Goal: Task Accomplishment & Management: Manage account settings

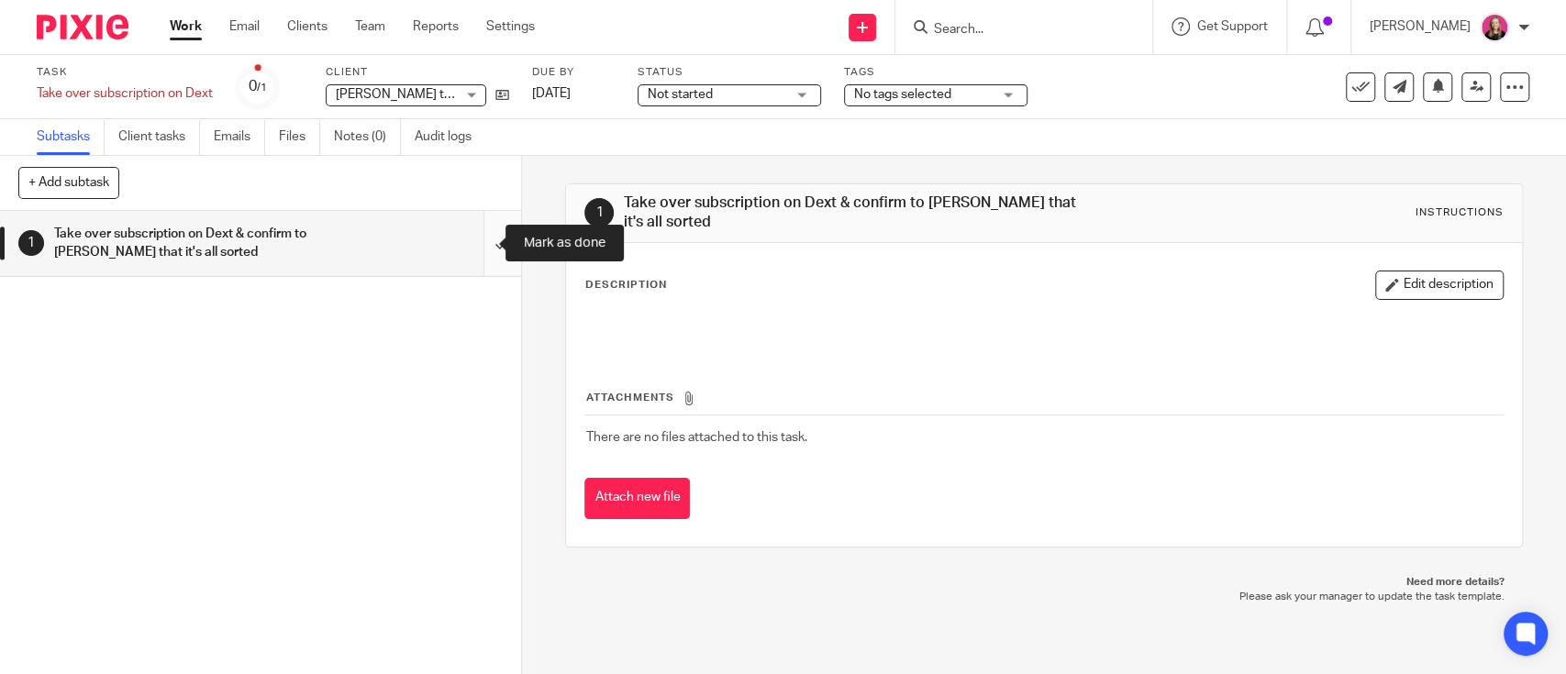
click at [476, 250] on input "submit" at bounding box center [260, 243] width 521 height 65
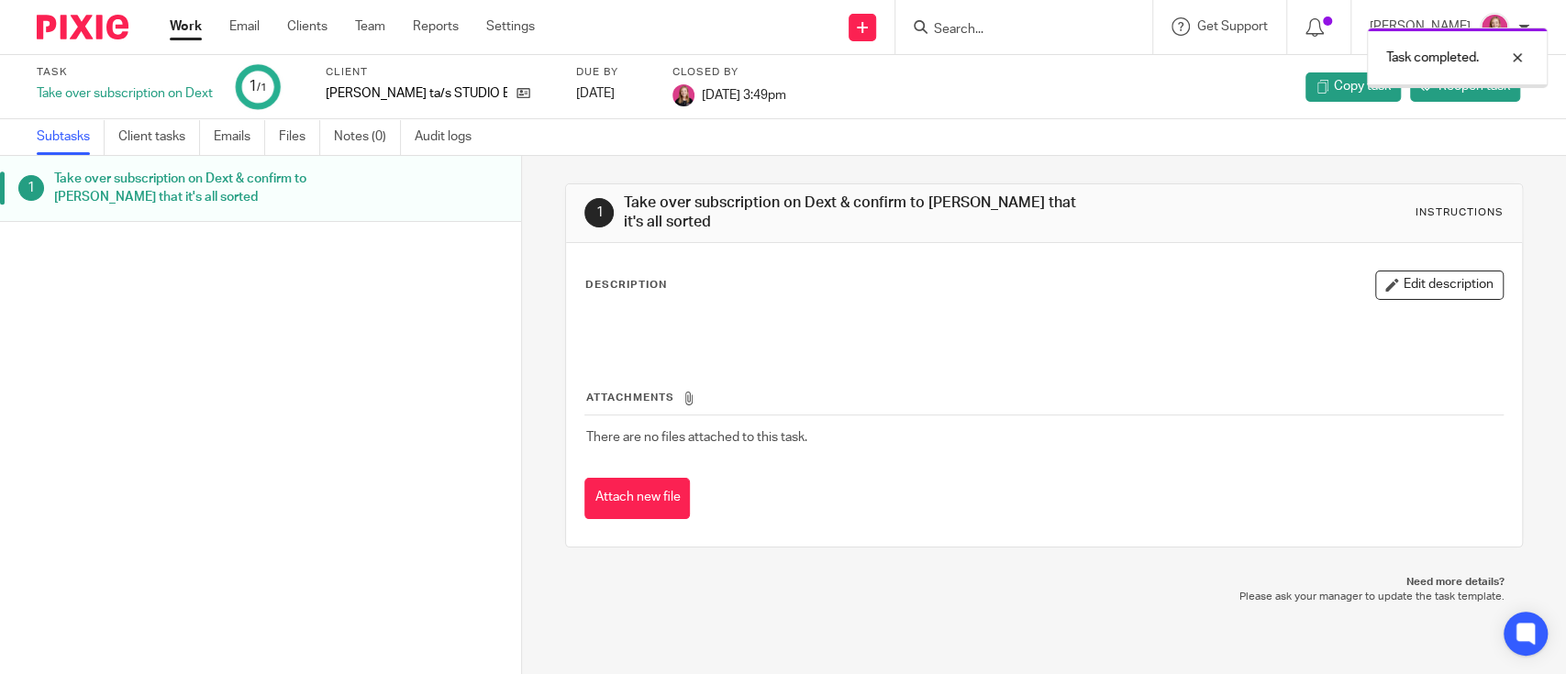
drag, startPoint x: 191, startPoint y: 26, endPoint x: 200, endPoint y: 4, distance: 23.9
click at [191, 26] on link "Work" at bounding box center [186, 26] width 32 height 18
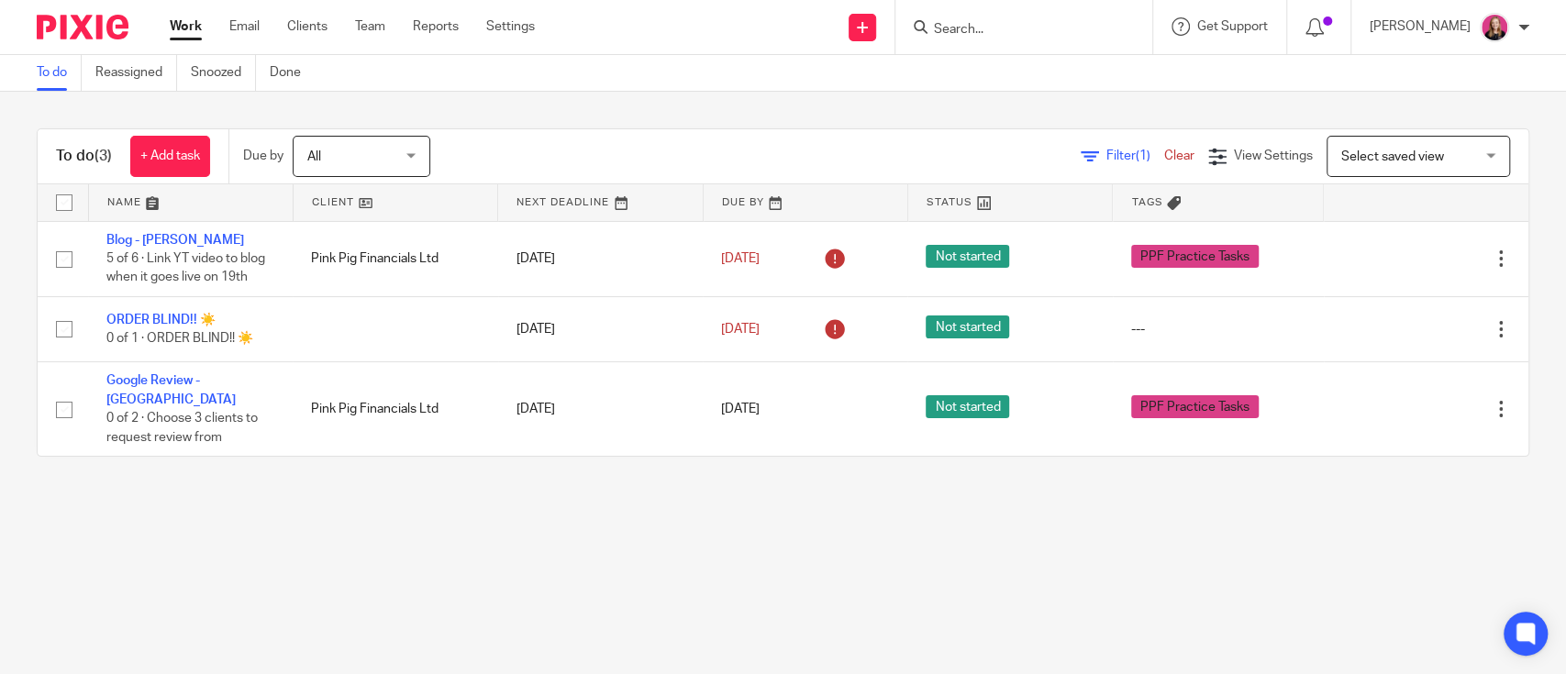
click at [976, 8] on div at bounding box center [1023, 27] width 257 height 54
click at [981, 31] on input "Search" at bounding box center [1014, 30] width 165 height 17
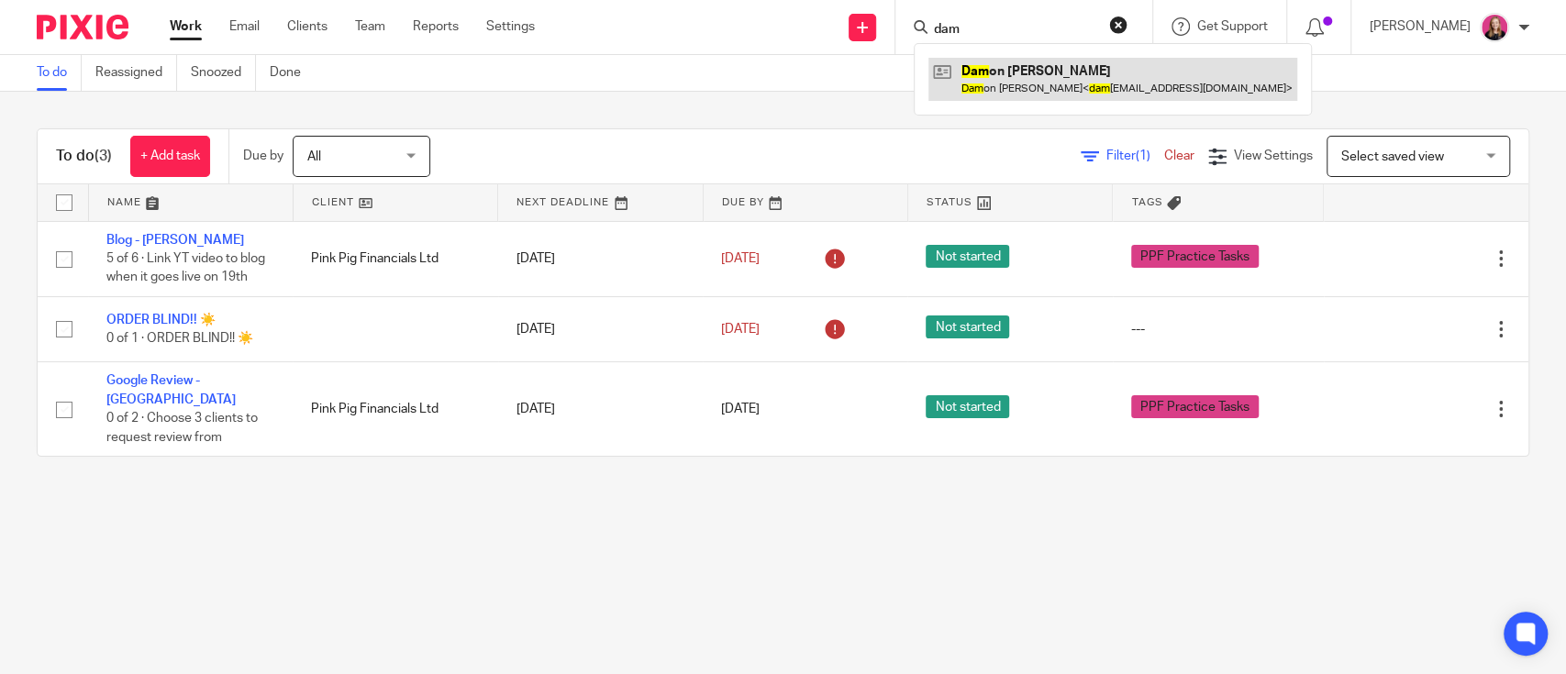
type input "dam"
click at [1008, 64] on link at bounding box center [1112, 79] width 369 height 42
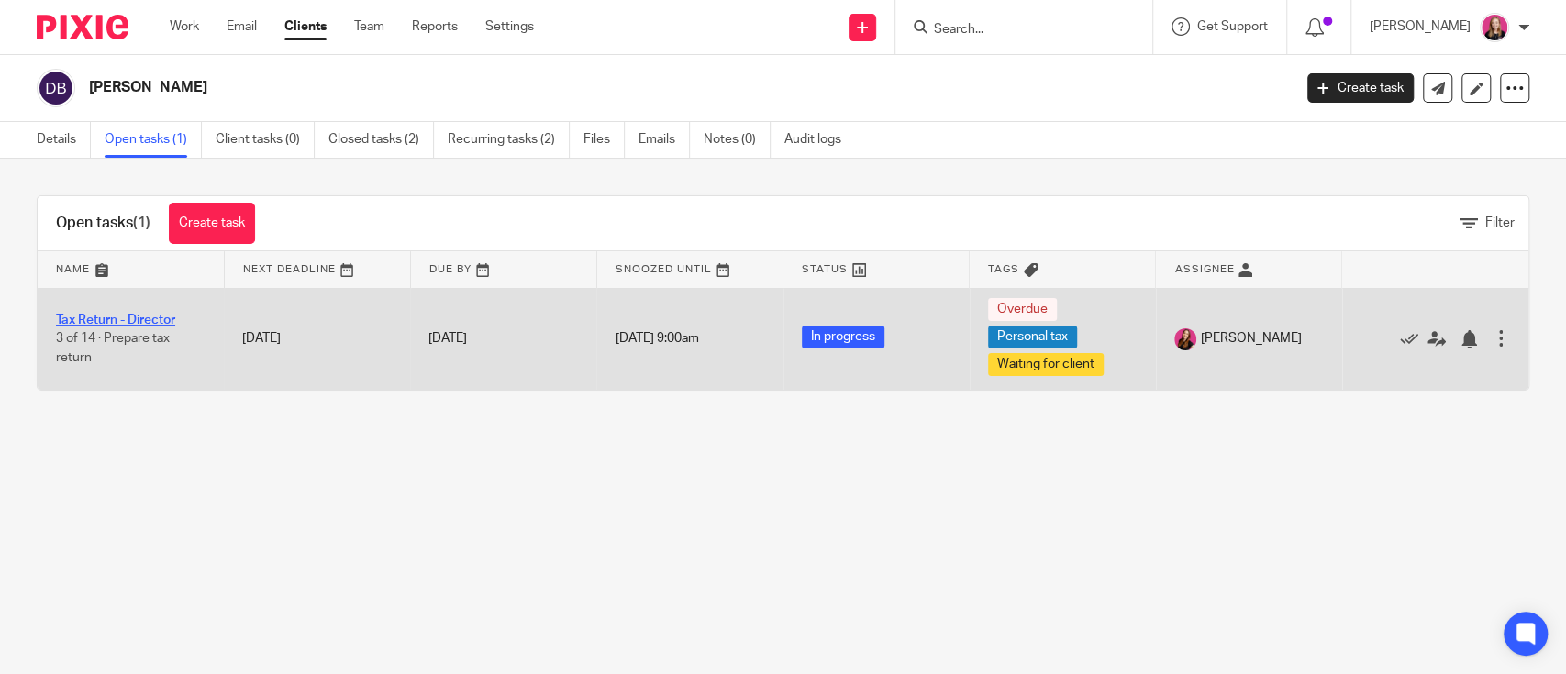
click at [139, 324] on link "Tax Return - Director" at bounding box center [115, 320] width 119 height 13
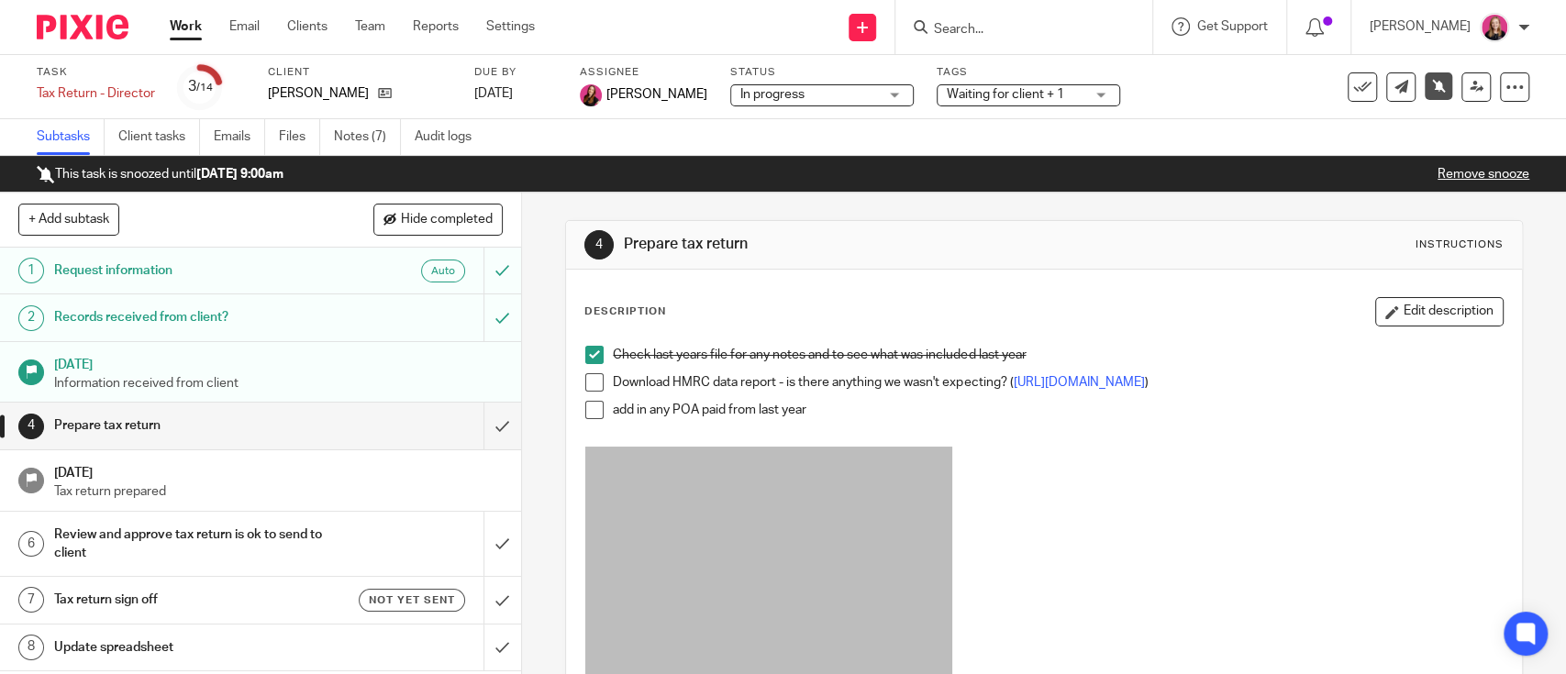
click at [172, 34] on link "Work" at bounding box center [186, 26] width 32 height 18
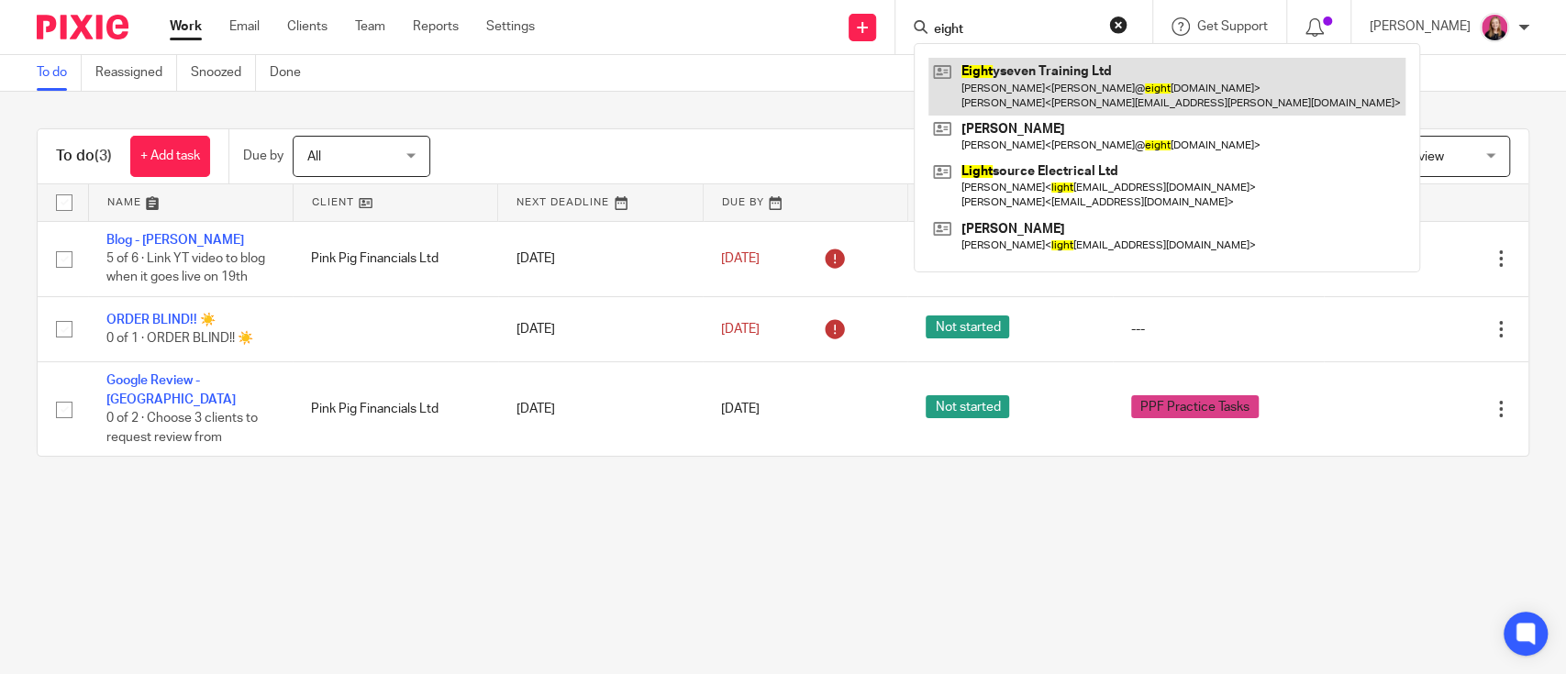
type input "eight"
click at [1036, 72] on link at bounding box center [1166, 86] width 477 height 57
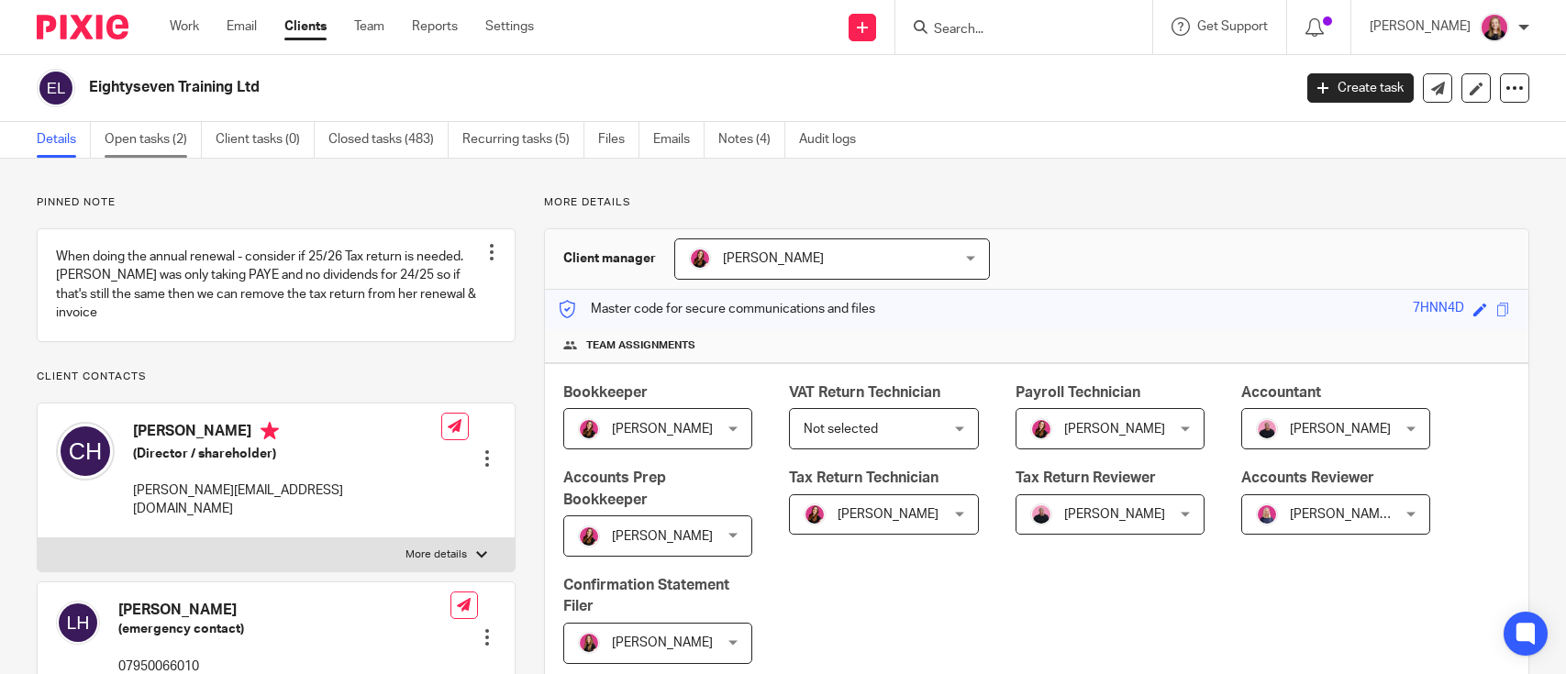
click at [183, 128] on link "Open tasks (2)" at bounding box center [153, 140] width 97 height 36
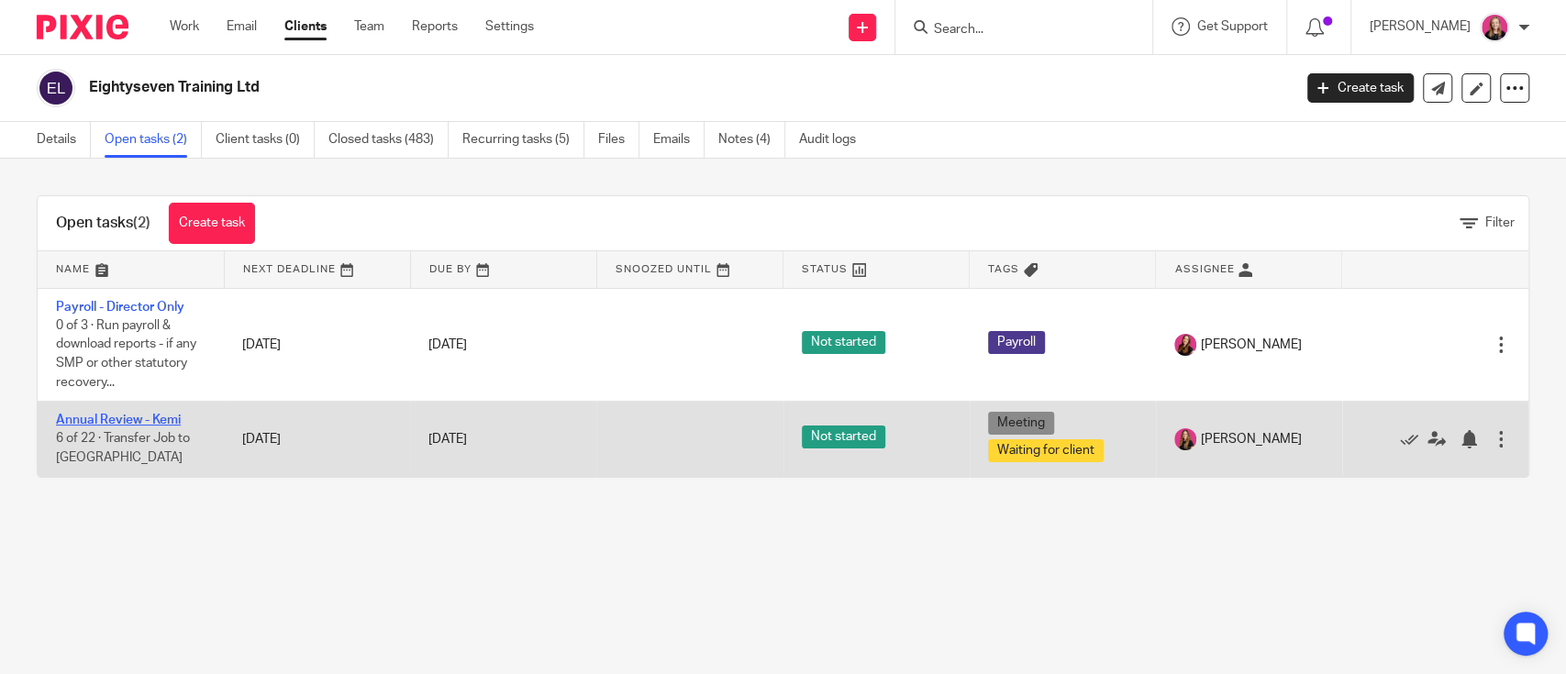
click at [130, 418] on link "Annual Review - Kemi" at bounding box center [118, 420] width 125 height 13
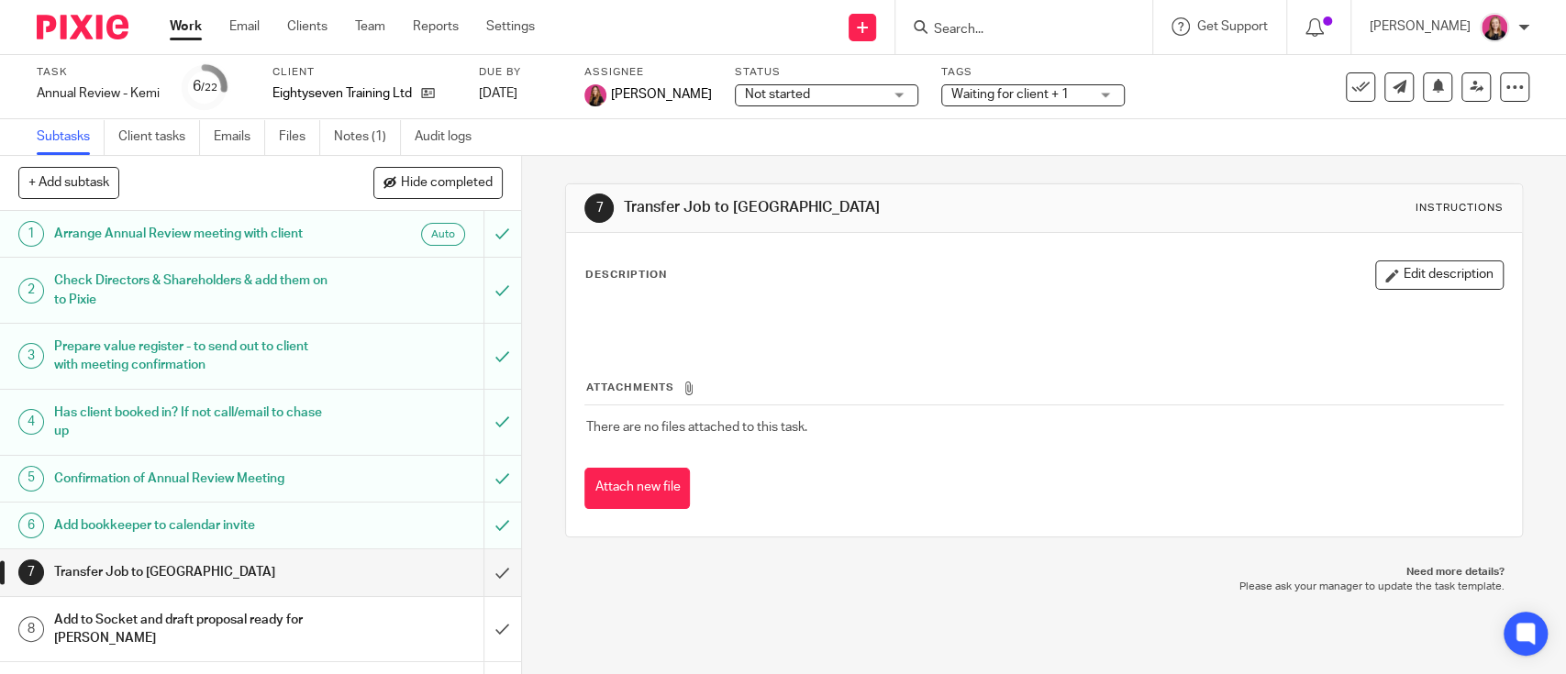
click at [211, 530] on h1 "Add bookkeeper to calendar invite" at bounding box center [191, 526] width 274 height 28
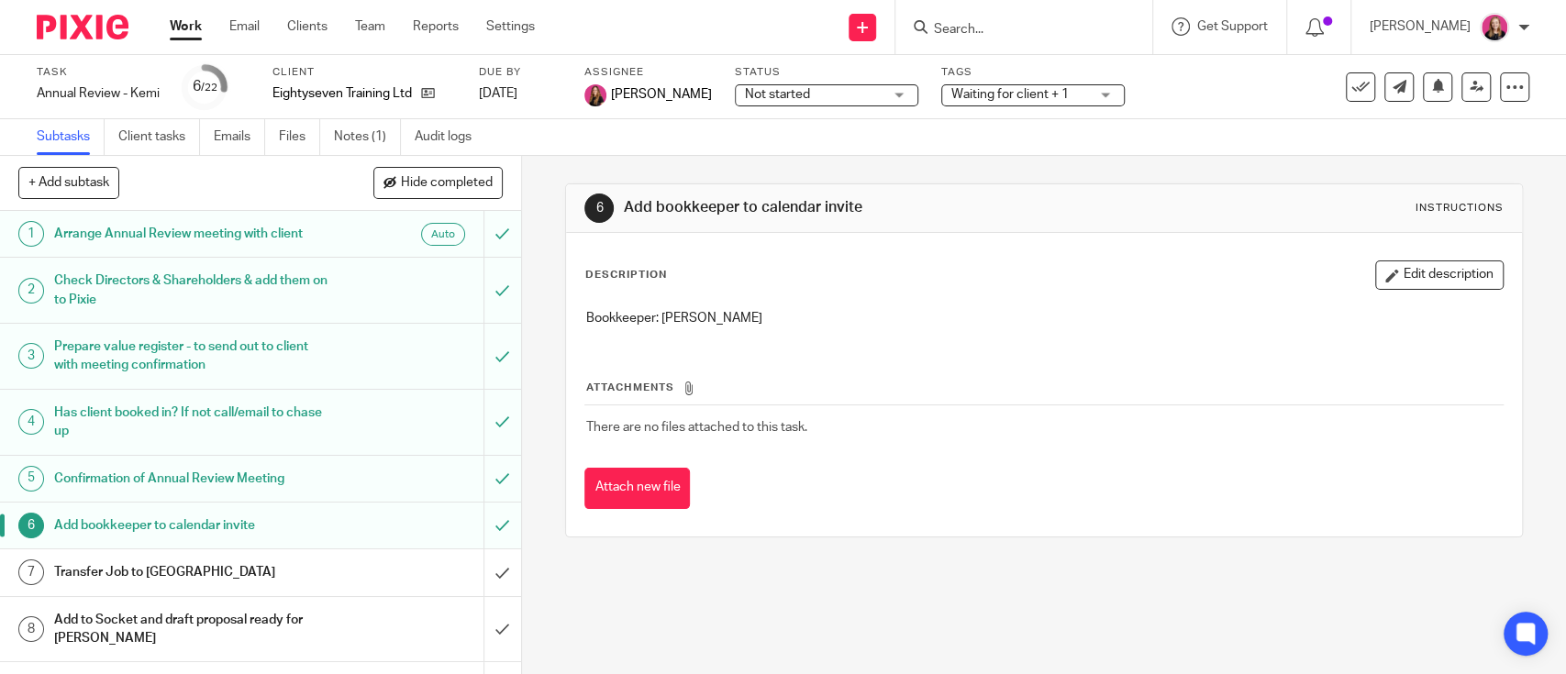
click at [198, 472] on h1 "Confirmation of Annual Review Meeting" at bounding box center [191, 479] width 274 height 28
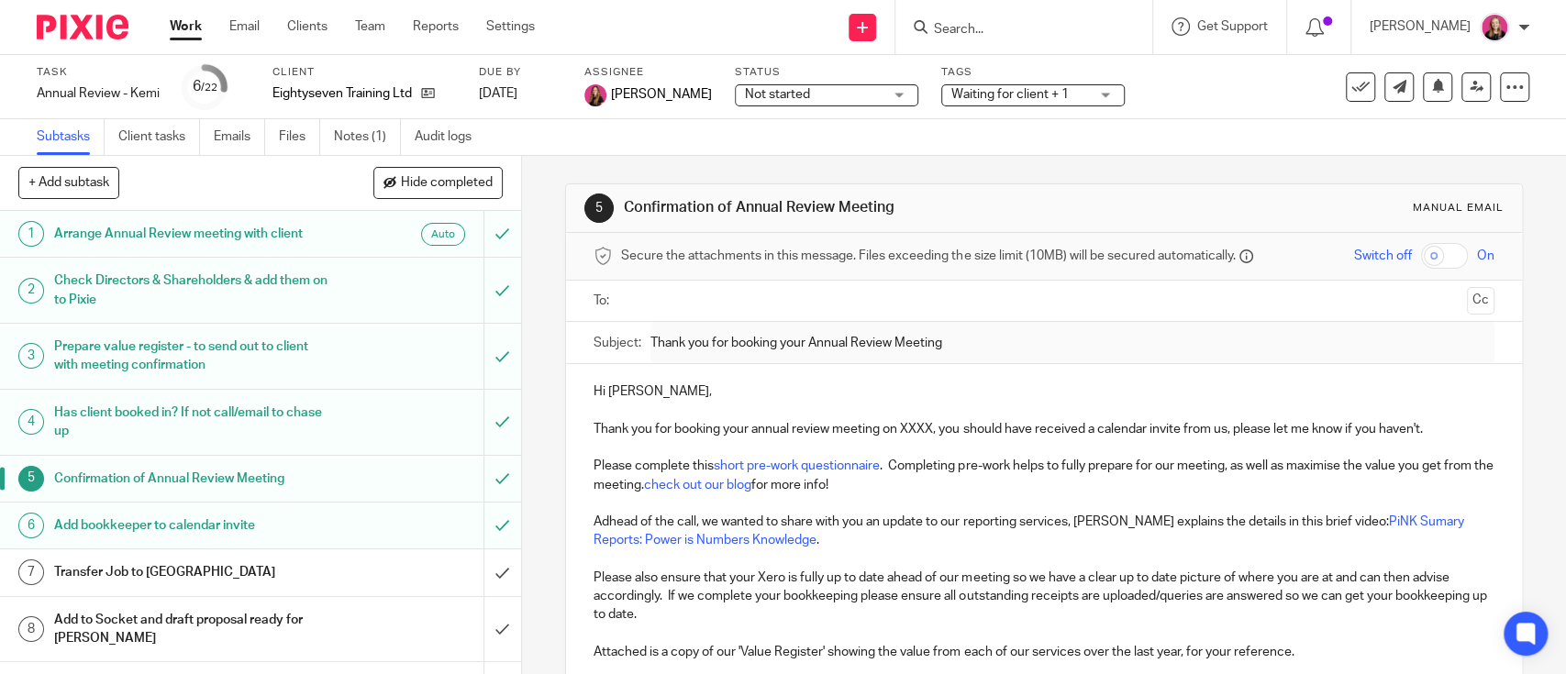
click at [191, 17] on link "Work" at bounding box center [186, 26] width 32 height 18
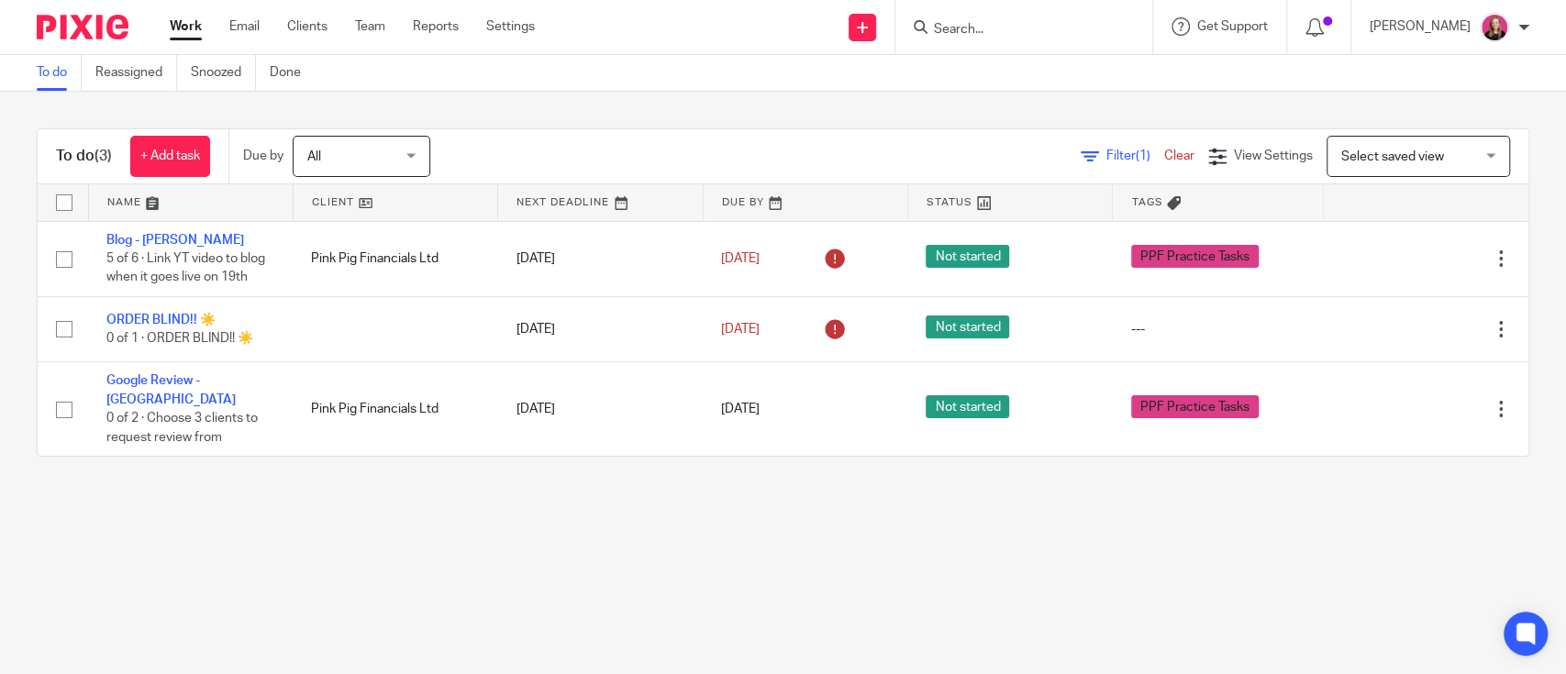
click at [1006, 40] on div at bounding box center [1023, 27] width 257 height 54
click at [1001, 30] on input "Search" at bounding box center [1014, 30] width 165 height 17
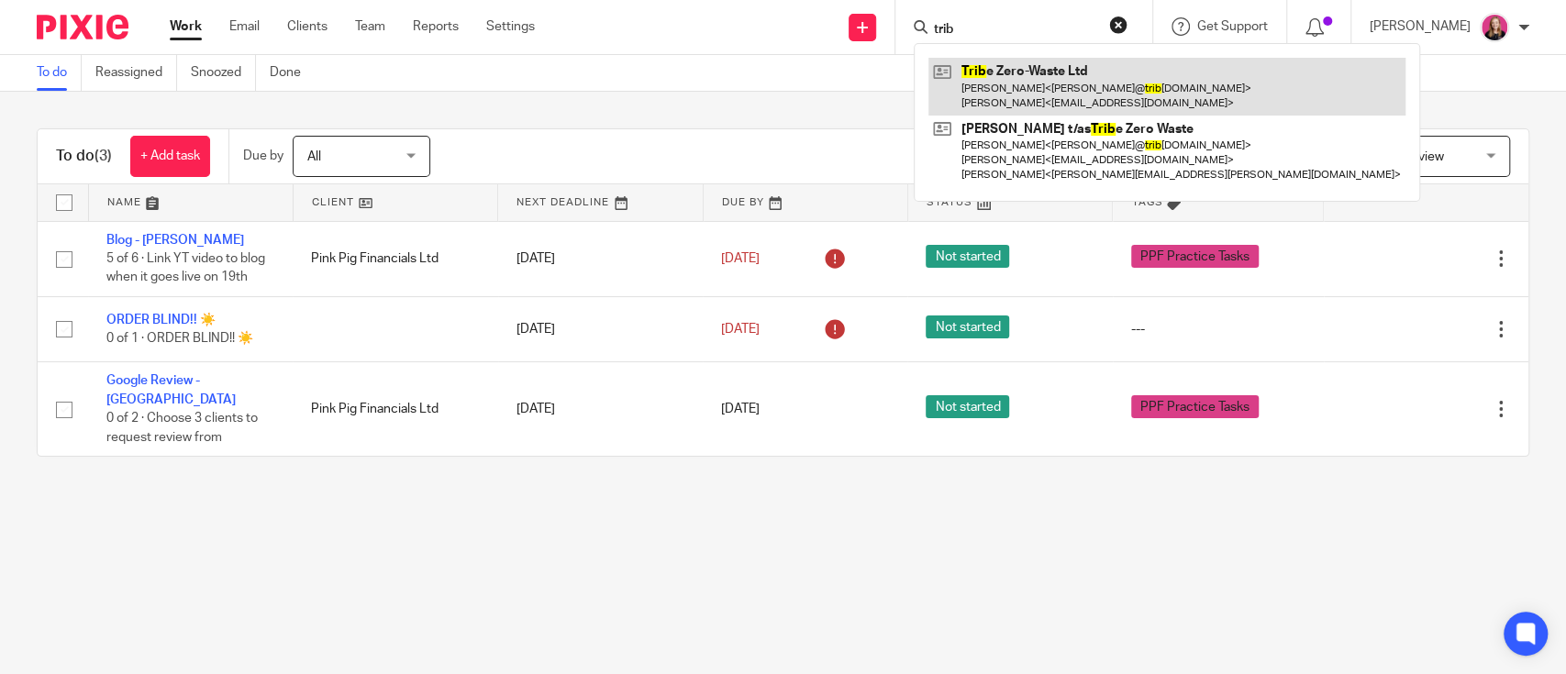
type input "trib"
click at [1035, 68] on link at bounding box center [1166, 86] width 477 height 57
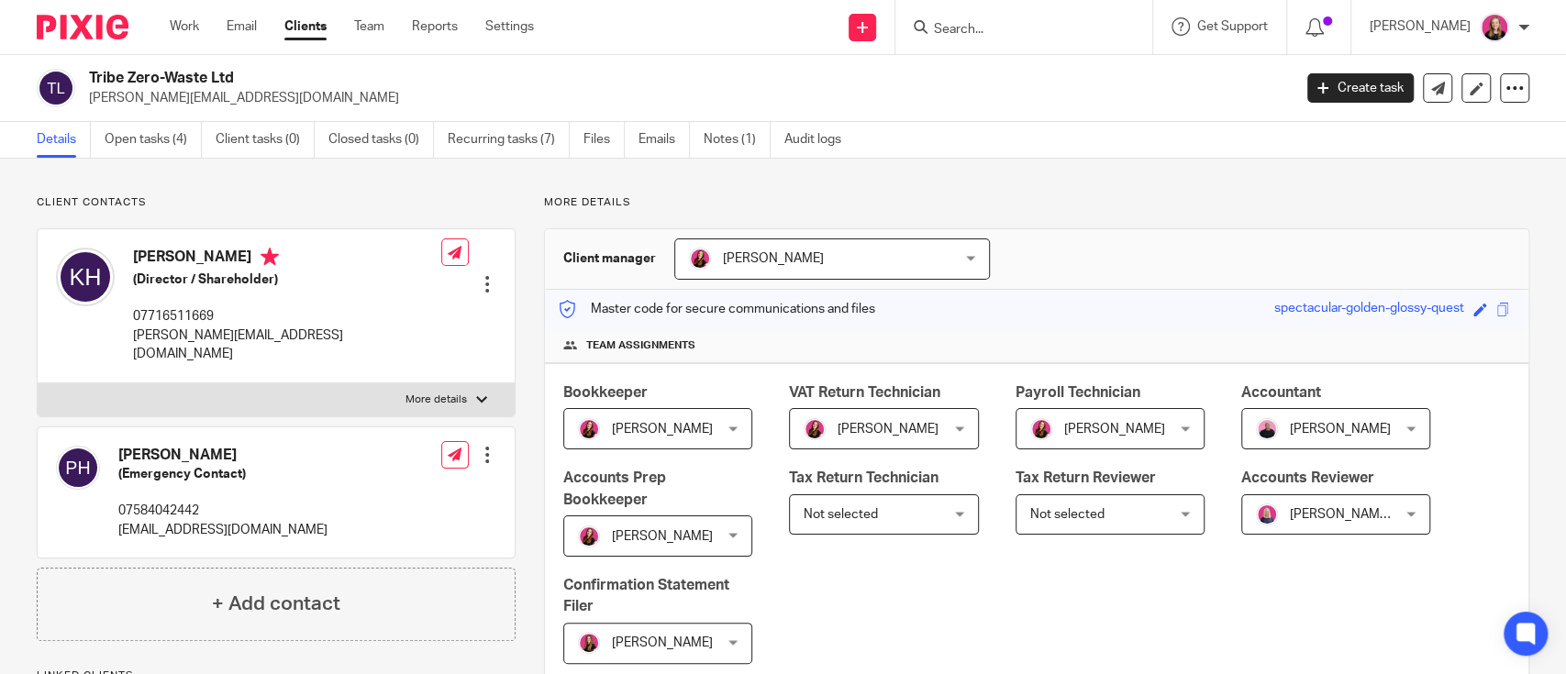
click at [1020, 18] on form at bounding box center [1029, 27] width 195 height 23
click at [1019, 24] on input "Search" at bounding box center [1014, 30] width 165 height 17
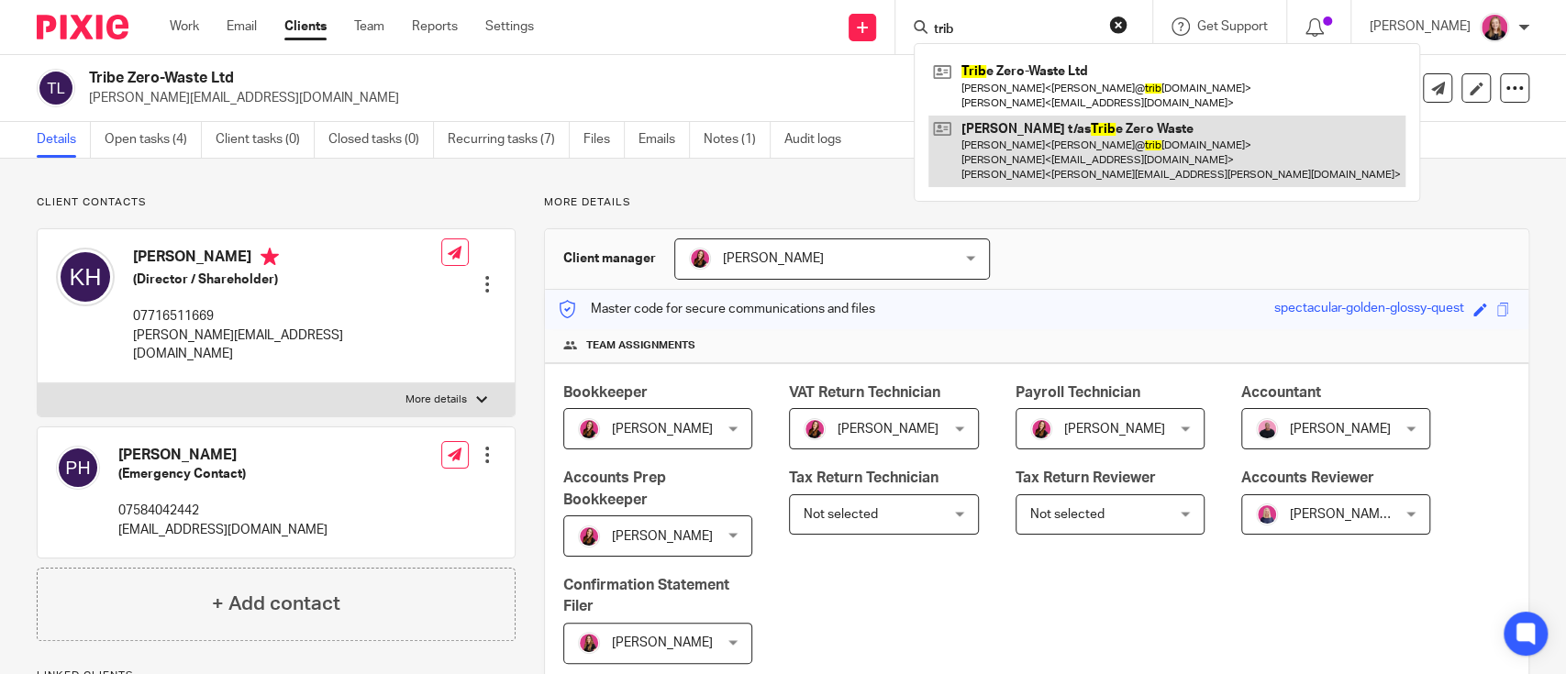
type input "trib"
click at [1056, 163] on link at bounding box center [1166, 152] width 477 height 72
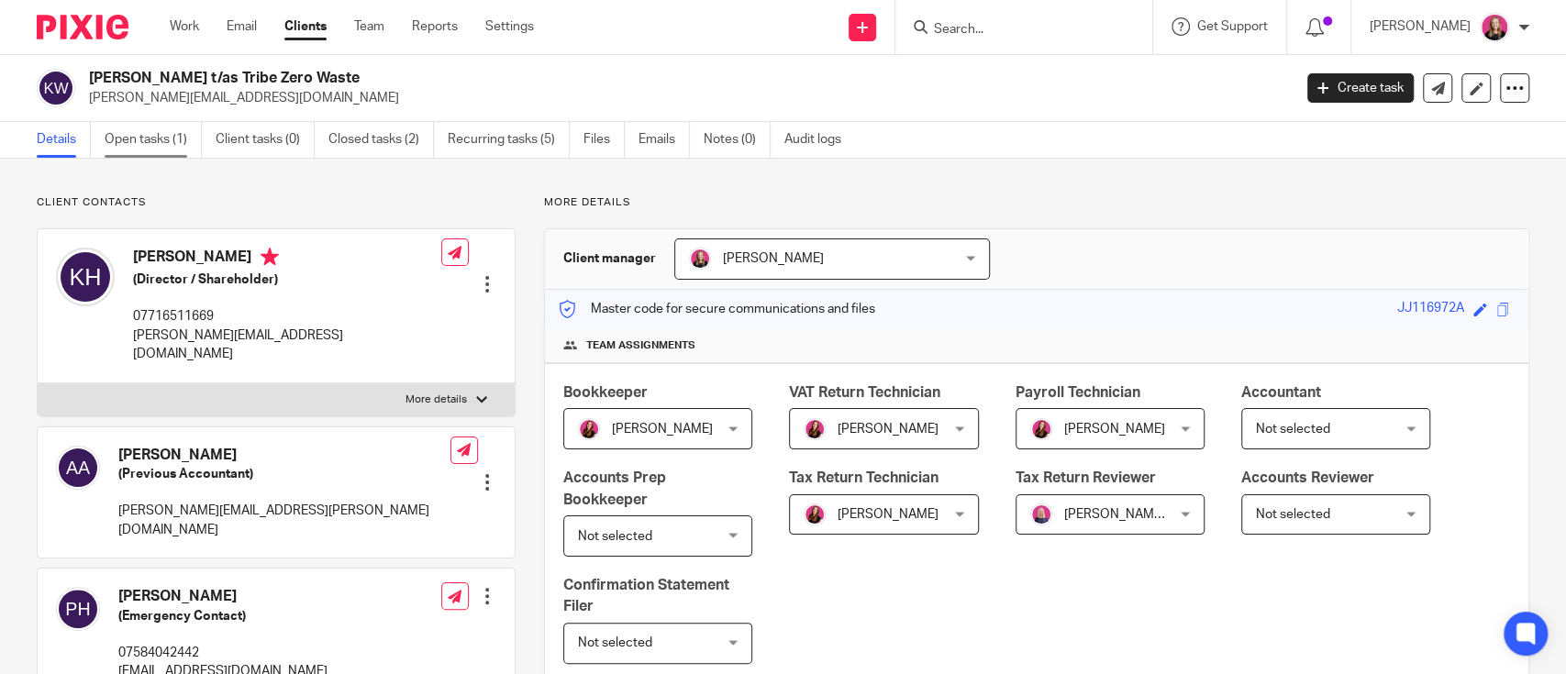
click at [125, 128] on link "Open tasks (1)" at bounding box center [153, 140] width 97 height 36
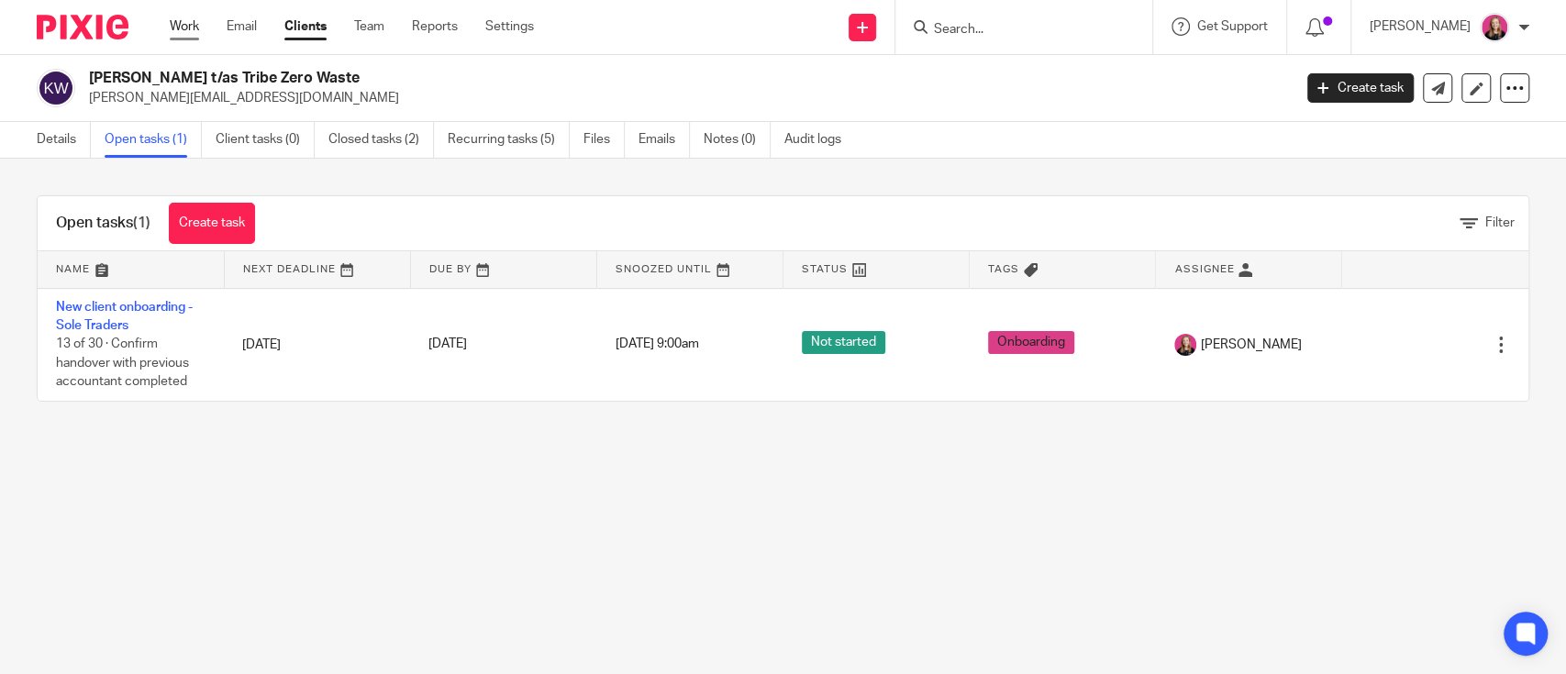
click at [188, 26] on link "Work" at bounding box center [184, 26] width 29 height 18
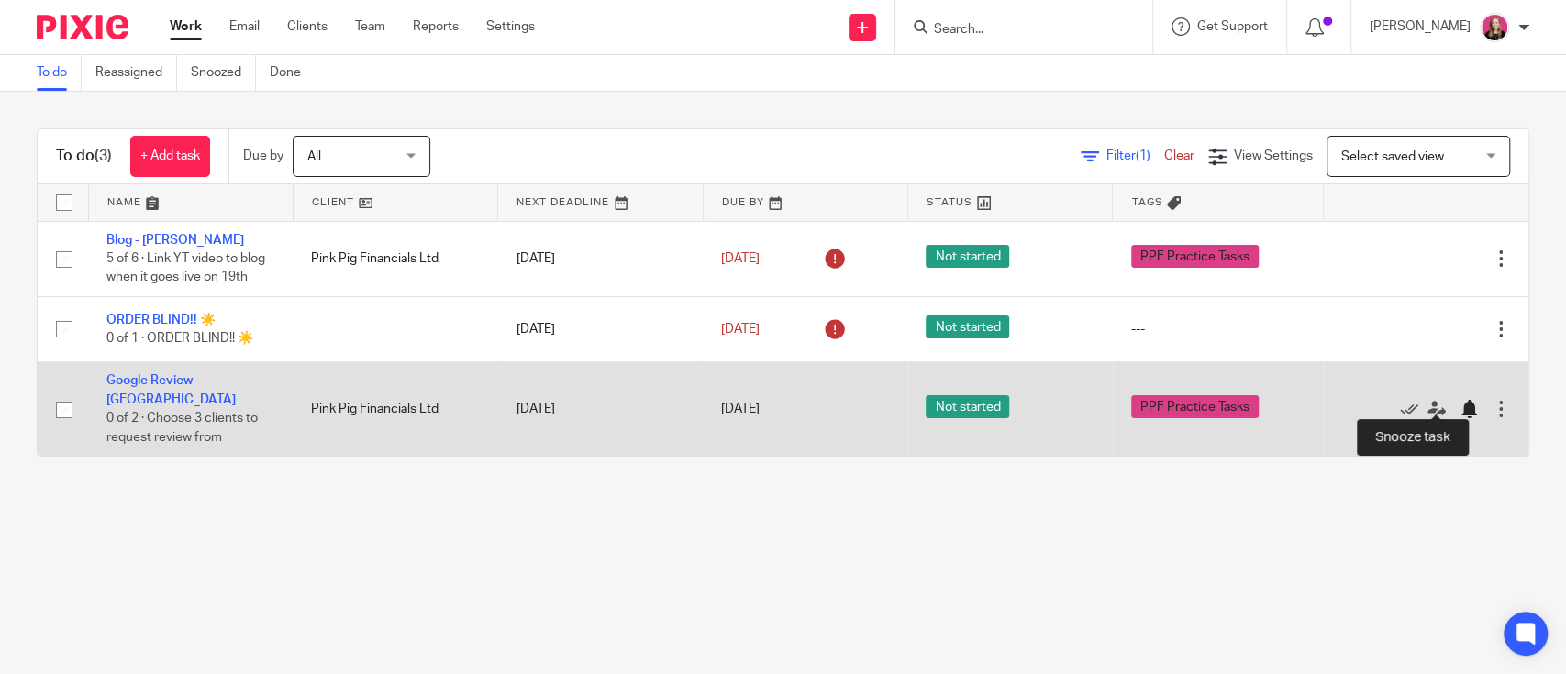
click at [1460, 400] on div at bounding box center [1469, 409] width 18 height 18
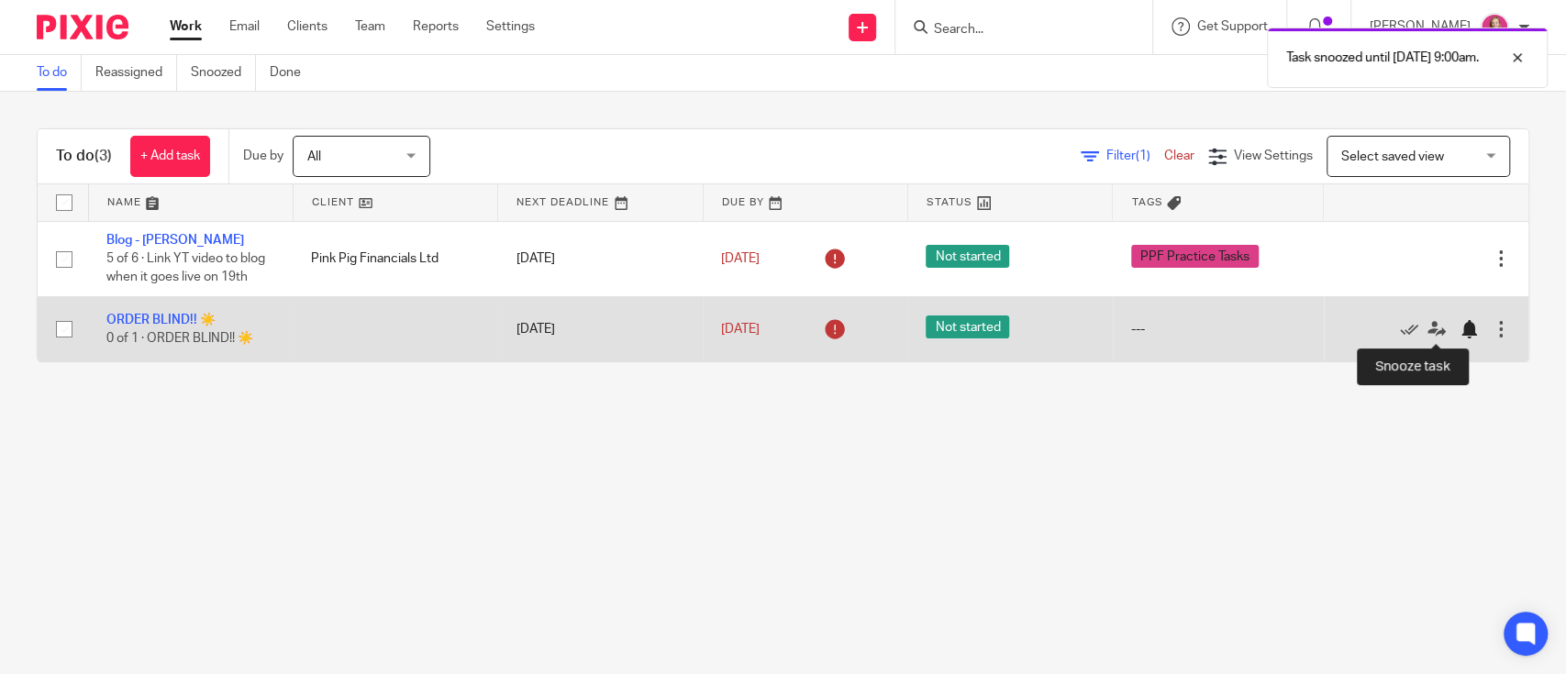
click at [1460, 323] on div at bounding box center [1469, 329] width 18 height 18
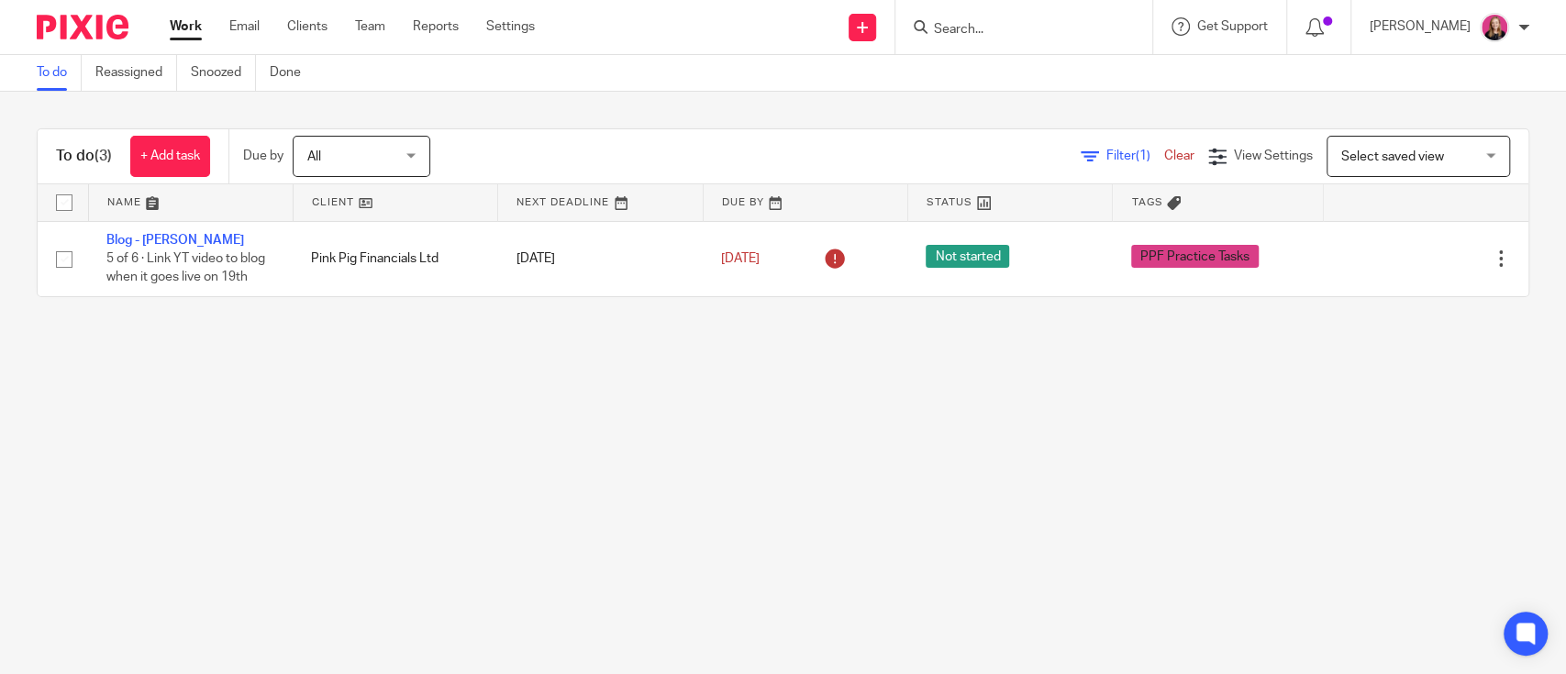
click at [982, 22] on input "Search" at bounding box center [1014, 30] width 165 height 17
type input "e"
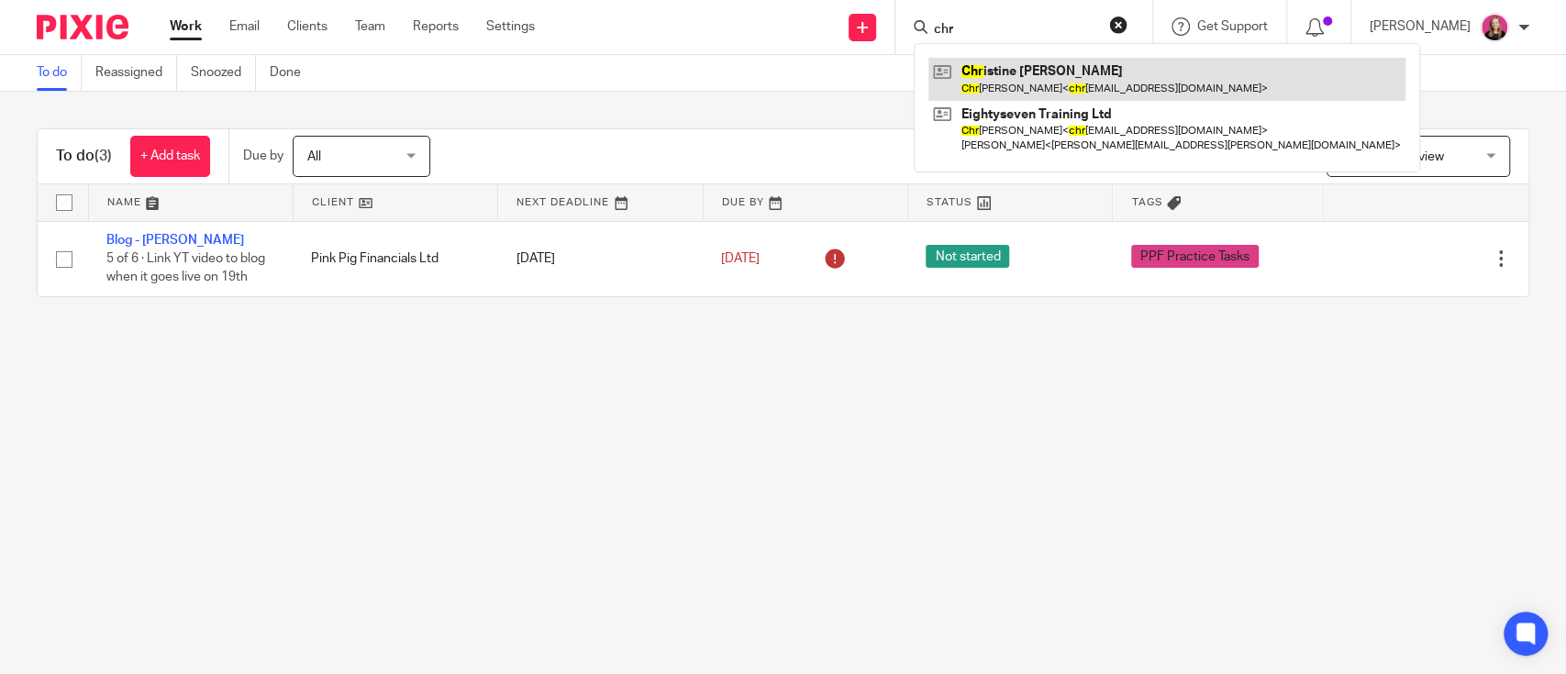
type input "chr"
click at [1026, 78] on link at bounding box center [1166, 79] width 477 height 42
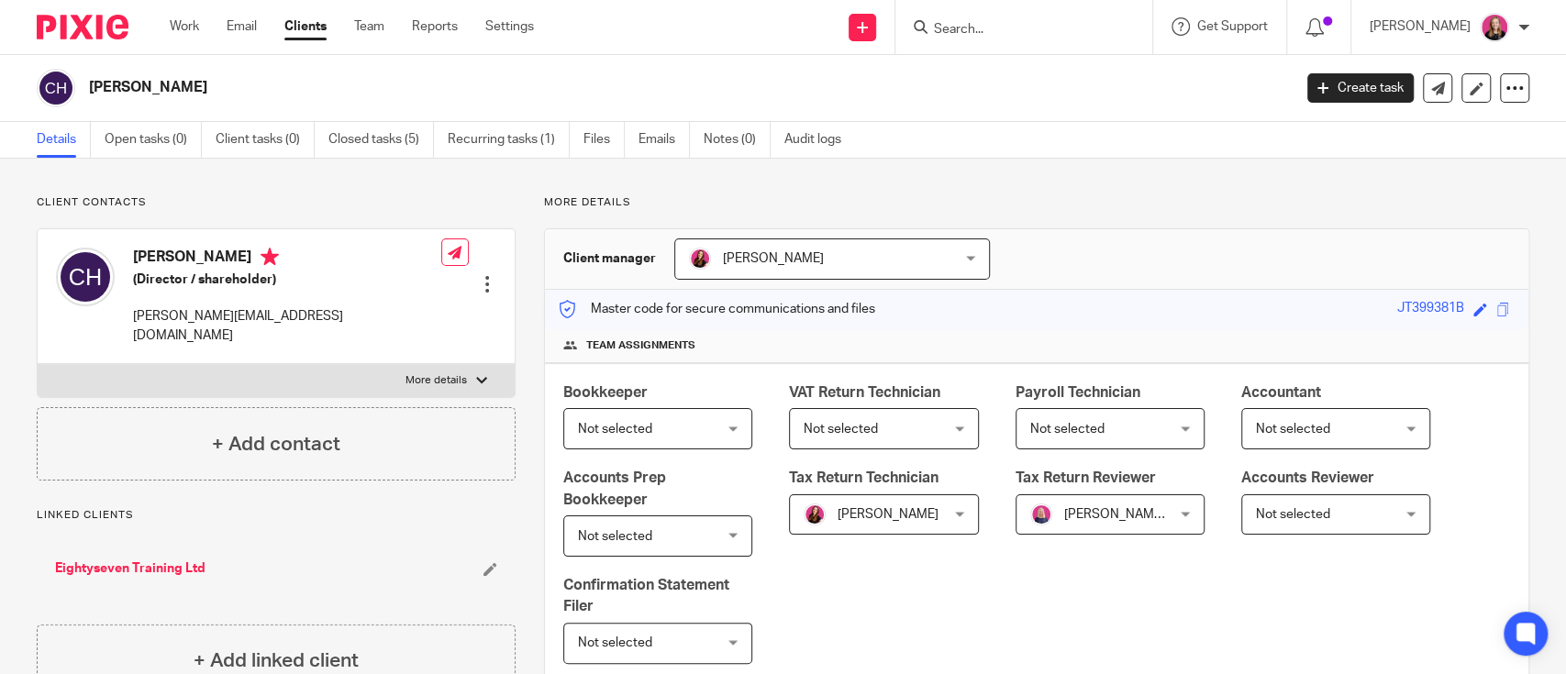
click at [417, 373] on p "More details" at bounding box center [436, 380] width 61 height 15
click at [38, 363] on input "More details" at bounding box center [37, 363] width 1 height 1
checkbox input "true"
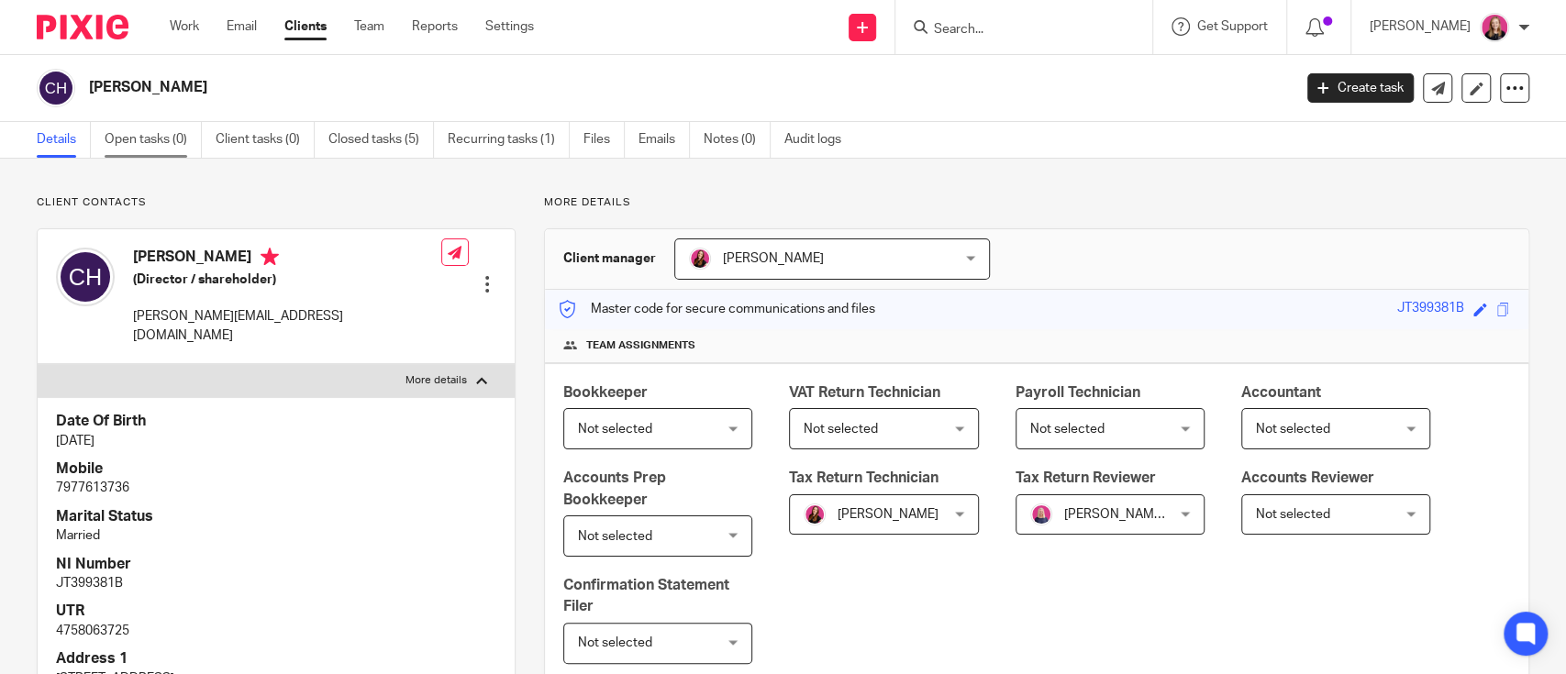
click at [162, 143] on link "Open tasks (0)" at bounding box center [153, 140] width 97 height 36
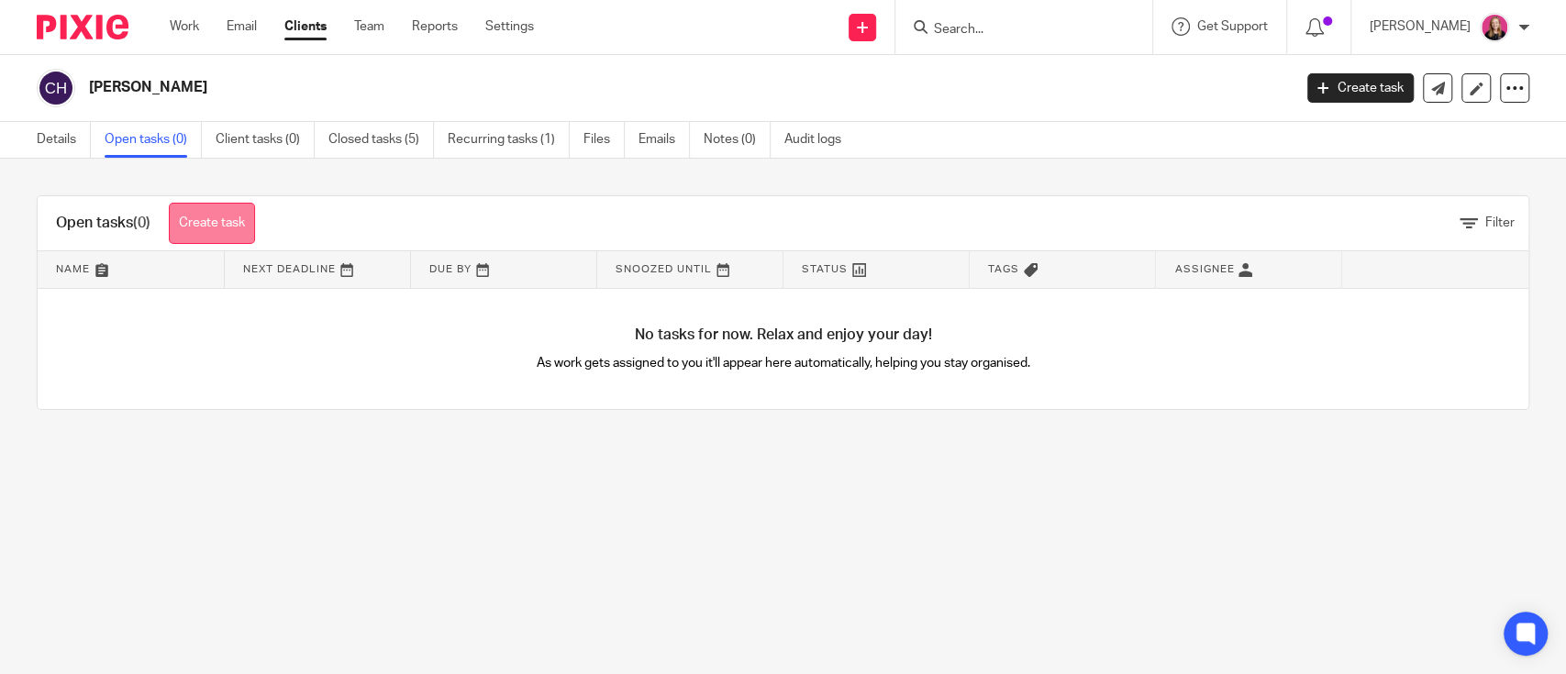
click at [191, 209] on link "Create task" at bounding box center [212, 223] width 86 height 41
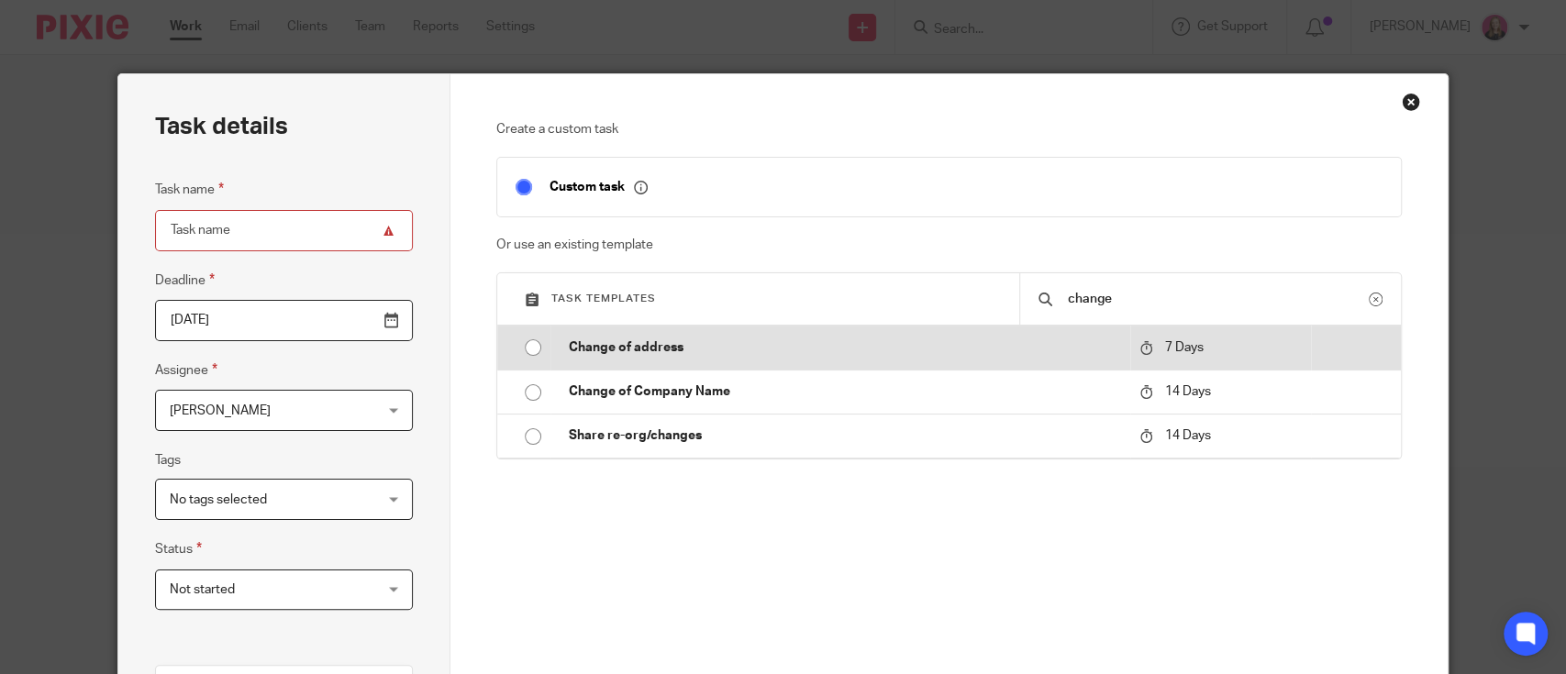
type input "change"
click at [746, 355] on p "Change of address" at bounding box center [844, 348] width 551 height 18
type input "2025-08-26"
type input "Change of address"
checkbox input "false"
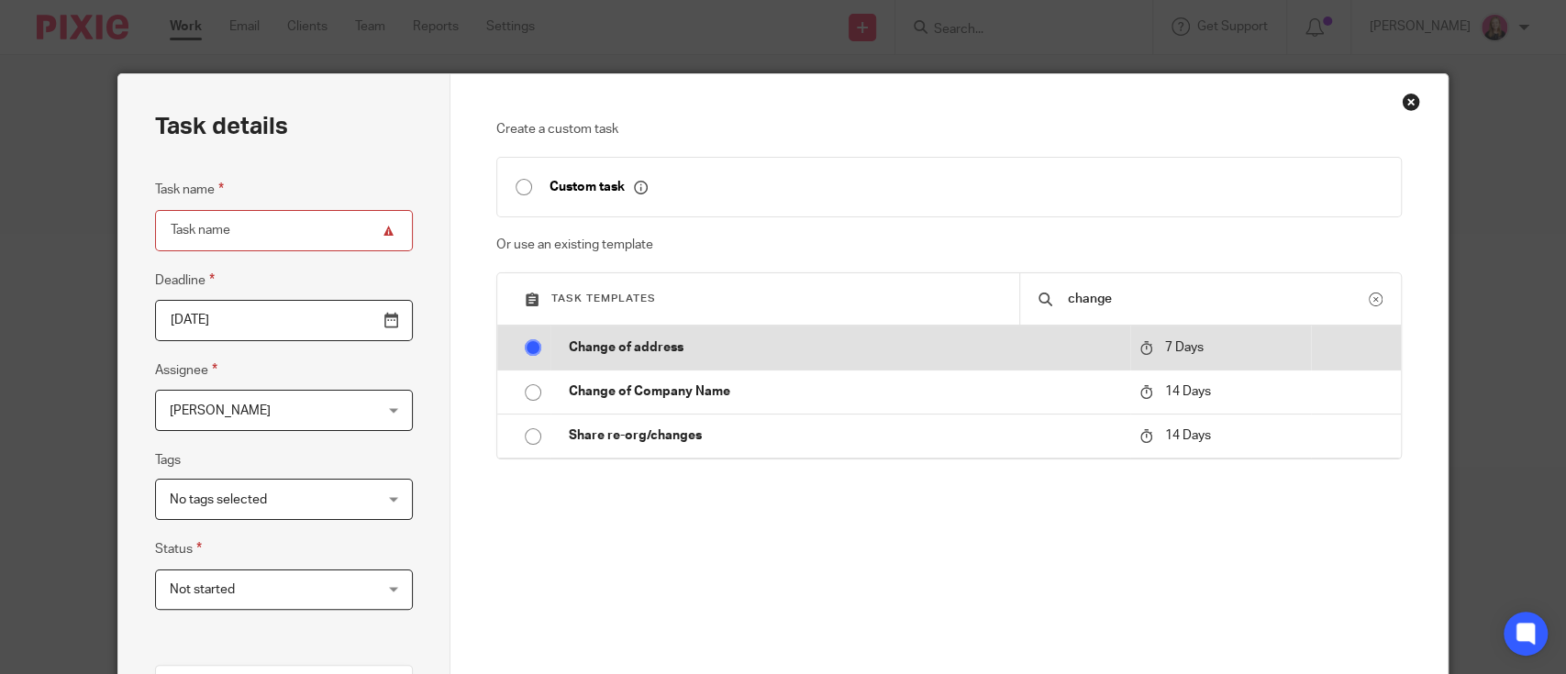
radio input "true"
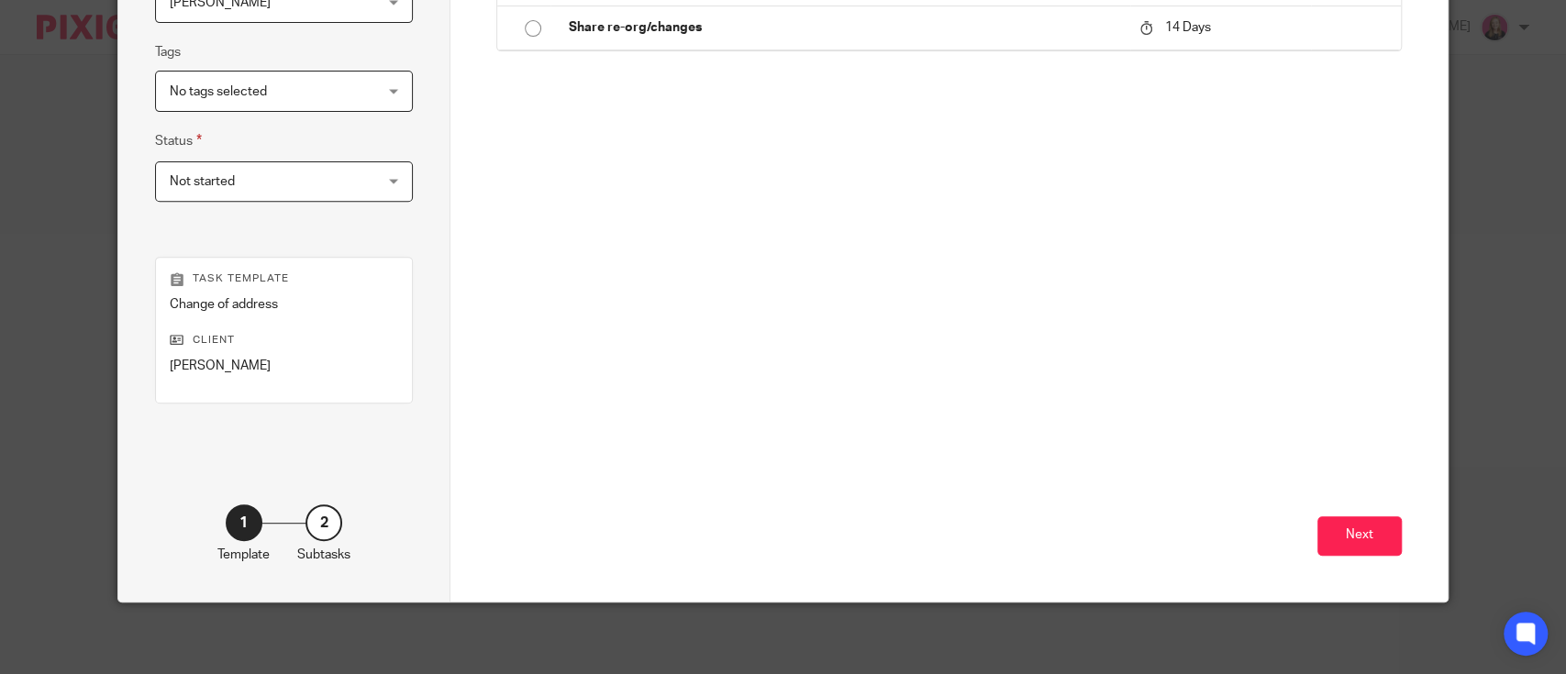
scroll to position [409, 0]
click at [1341, 528] on button "Next" at bounding box center [1359, 535] width 84 height 39
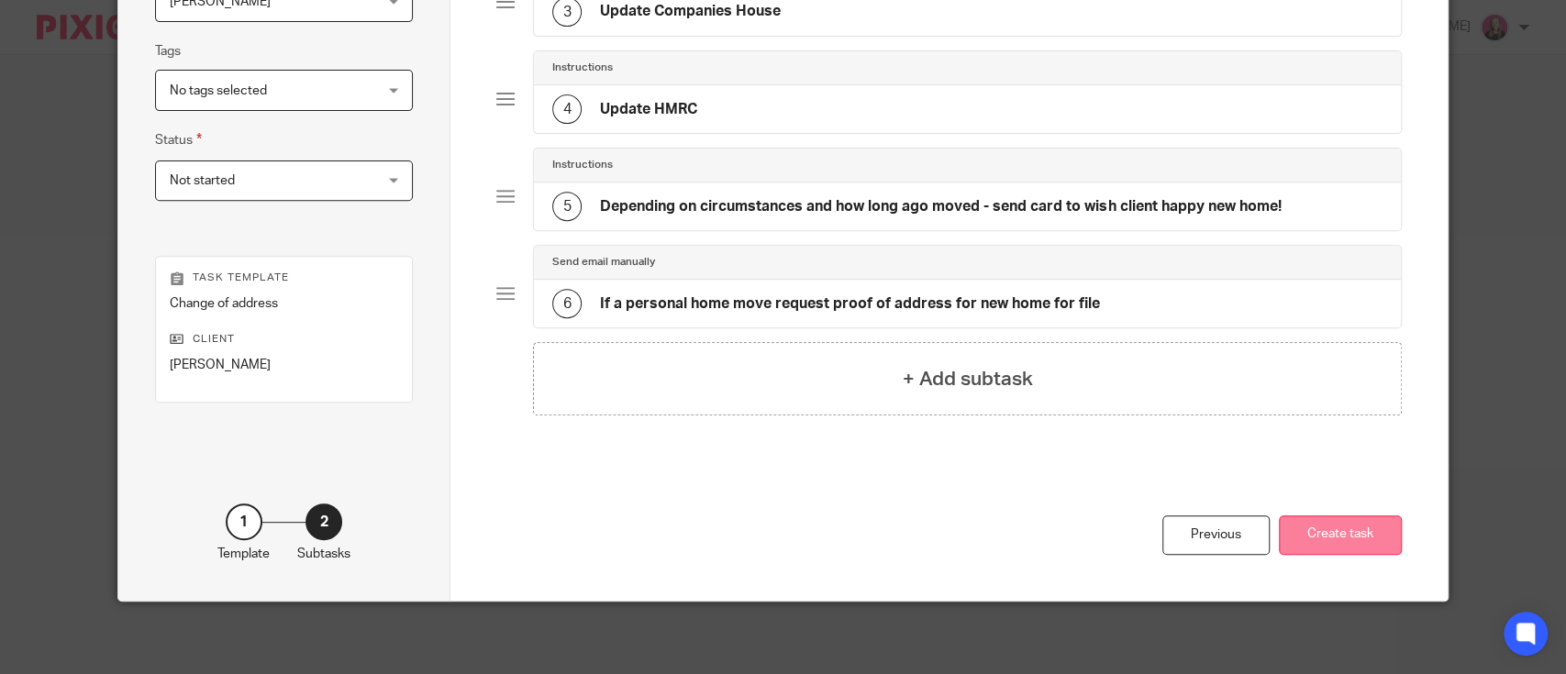
click at [1305, 536] on button "Create task" at bounding box center [1340, 535] width 123 height 39
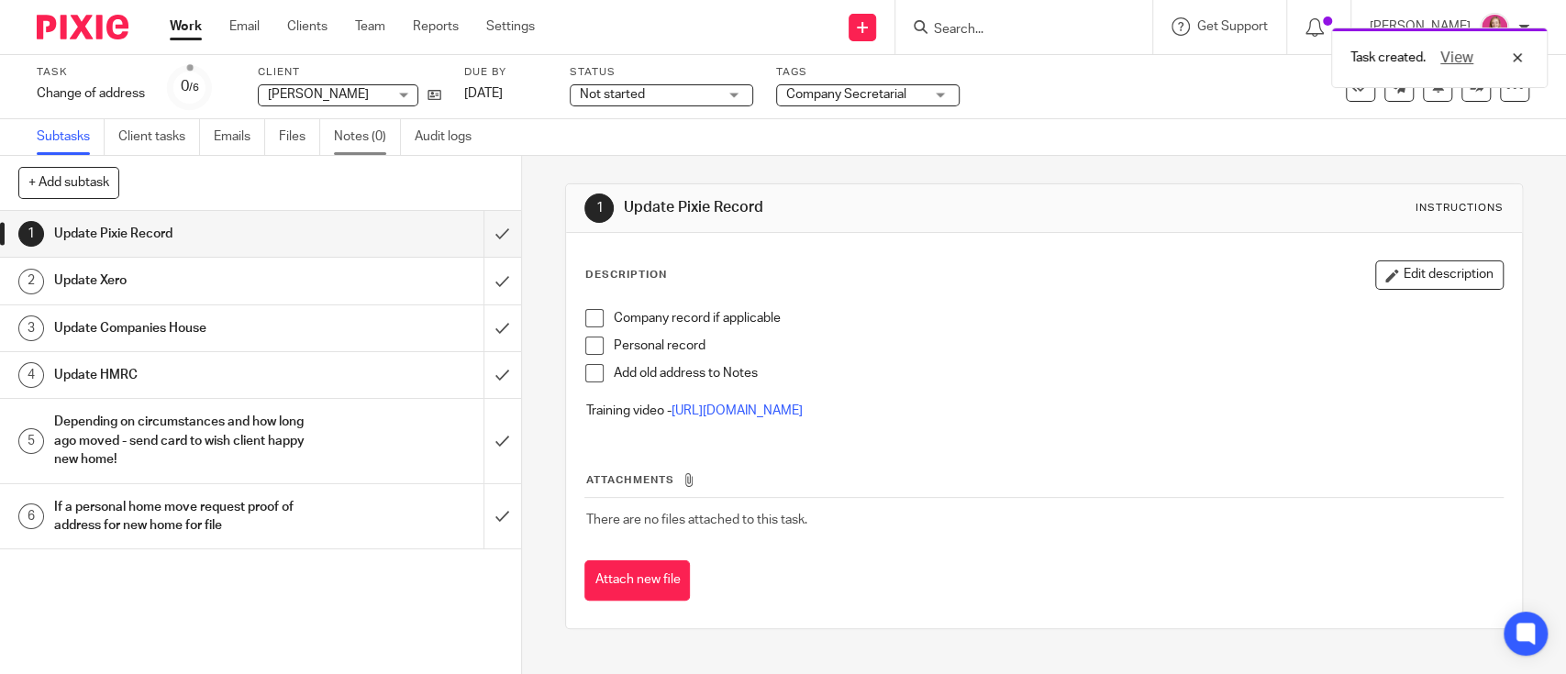
click at [377, 138] on link "Notes (0)" at bounding box center [367, 137] width 67 height 36
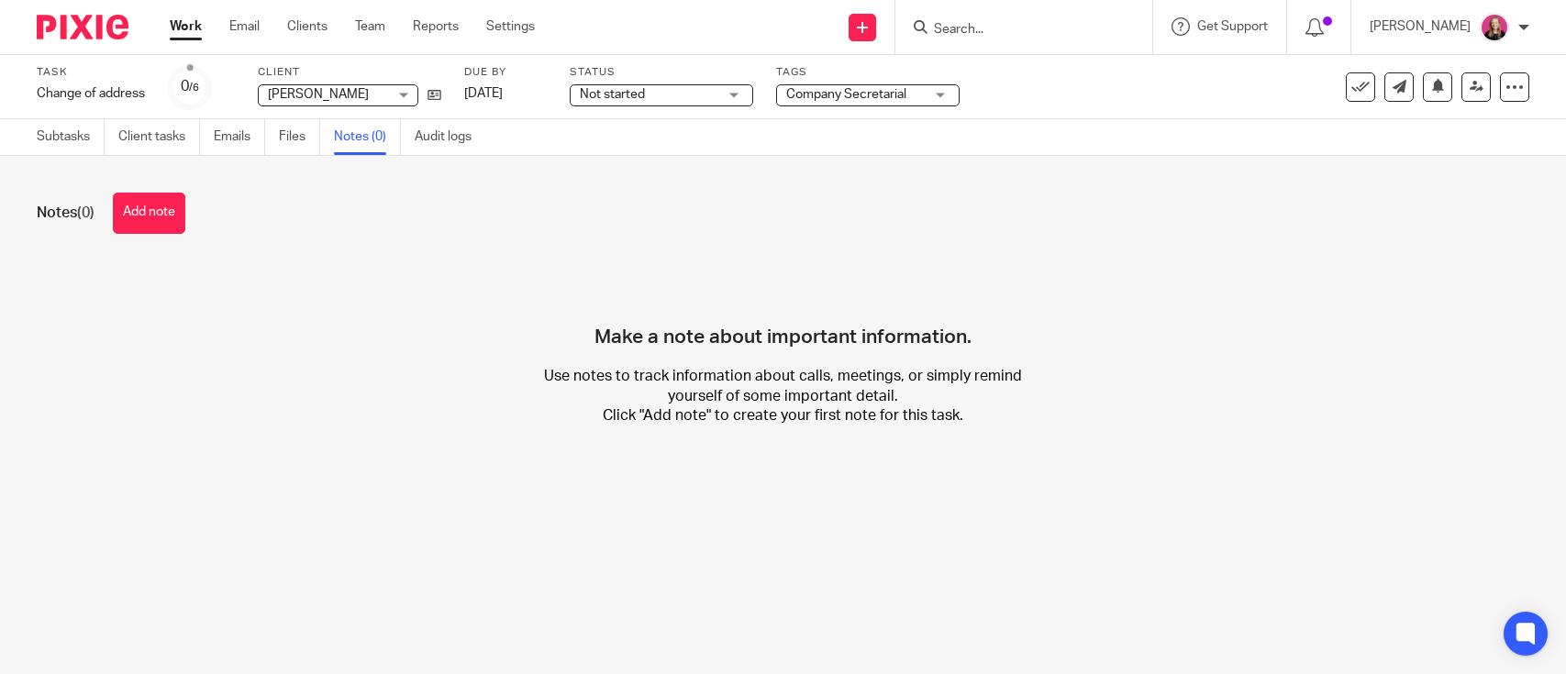
click at [165, 222] on button "Add note" at bounding box center [149, 213] width 72 height 41
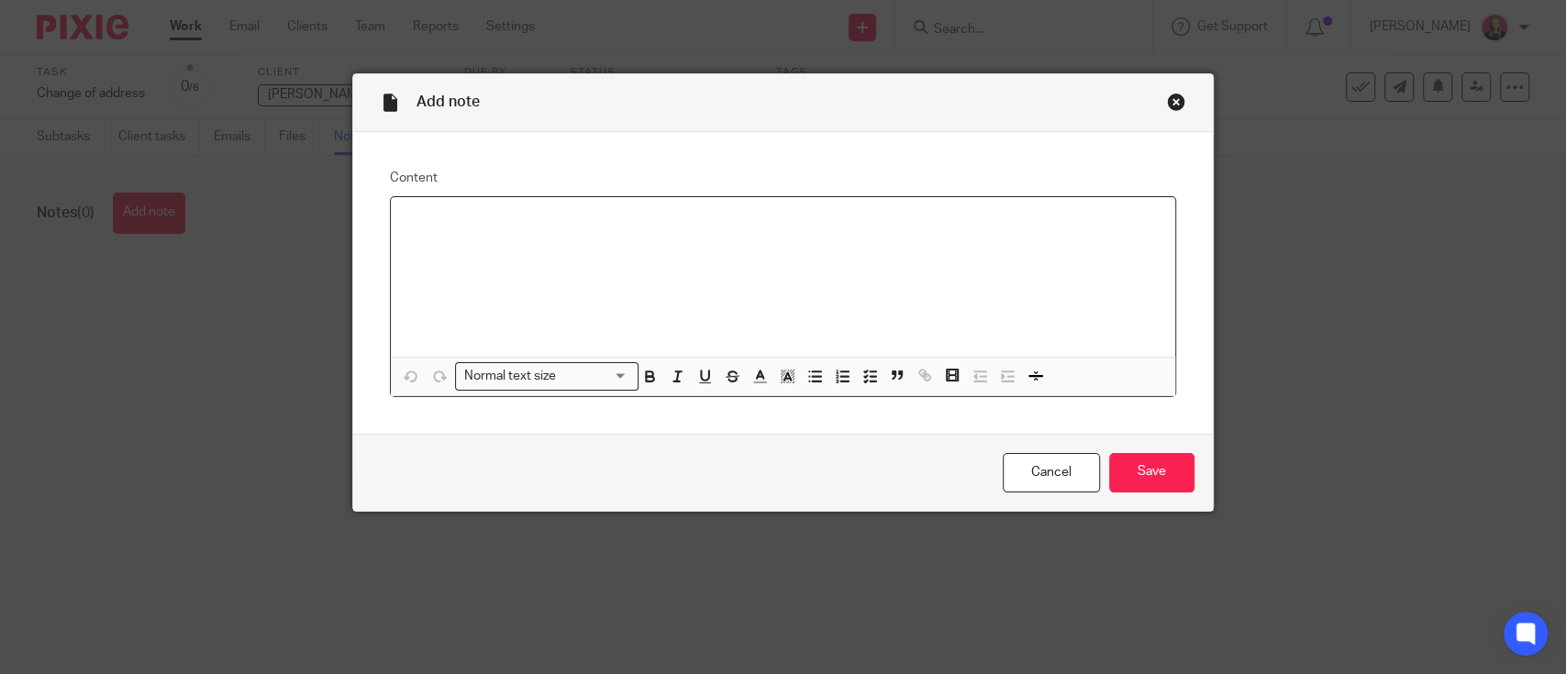
click at [552, 202] on div at bounding box center [783, 277] width 784 height 160
click at [391, 219] on div "[STREET_ADDRESS]" at bounding box center [783, 277] width 784 height 160
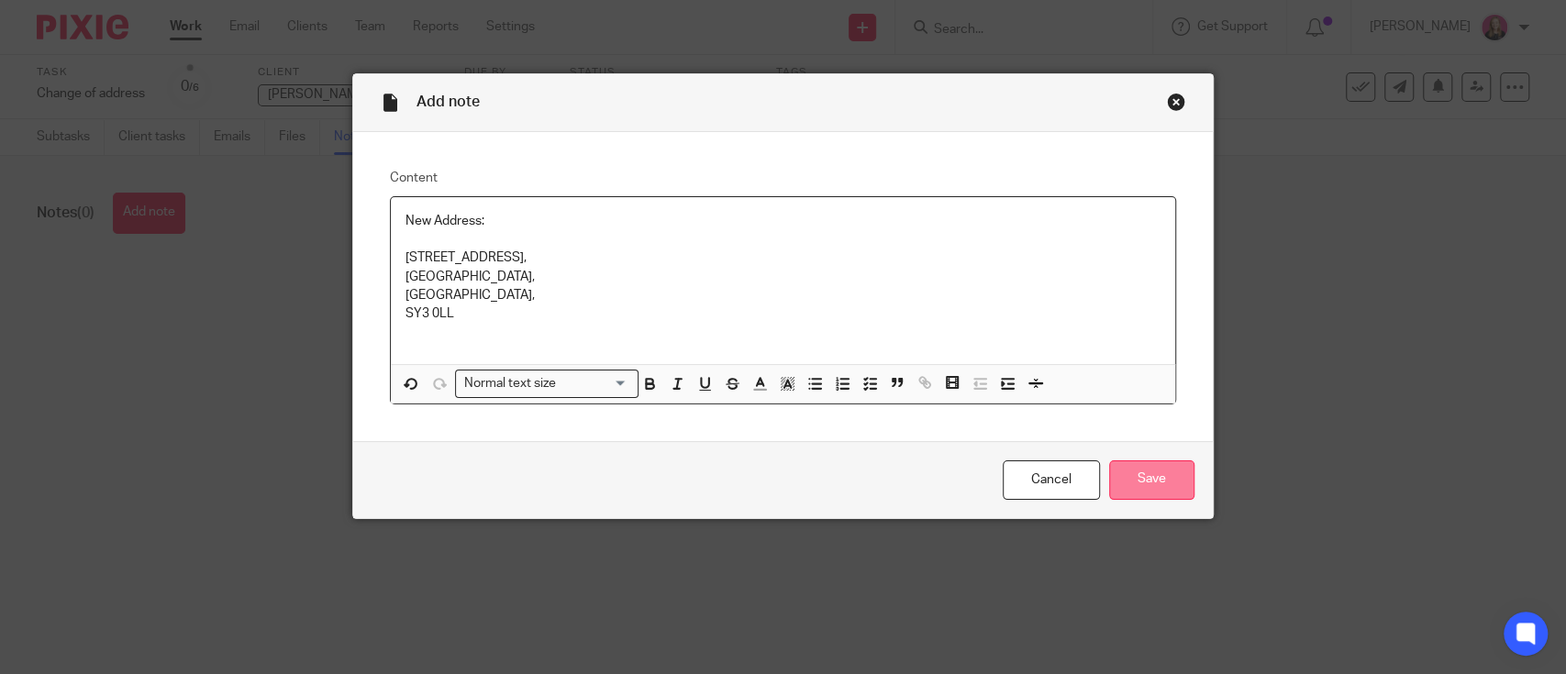
click at [1131, 487] on input "Save" at bounding box center [1151, 480] width 85 height 39
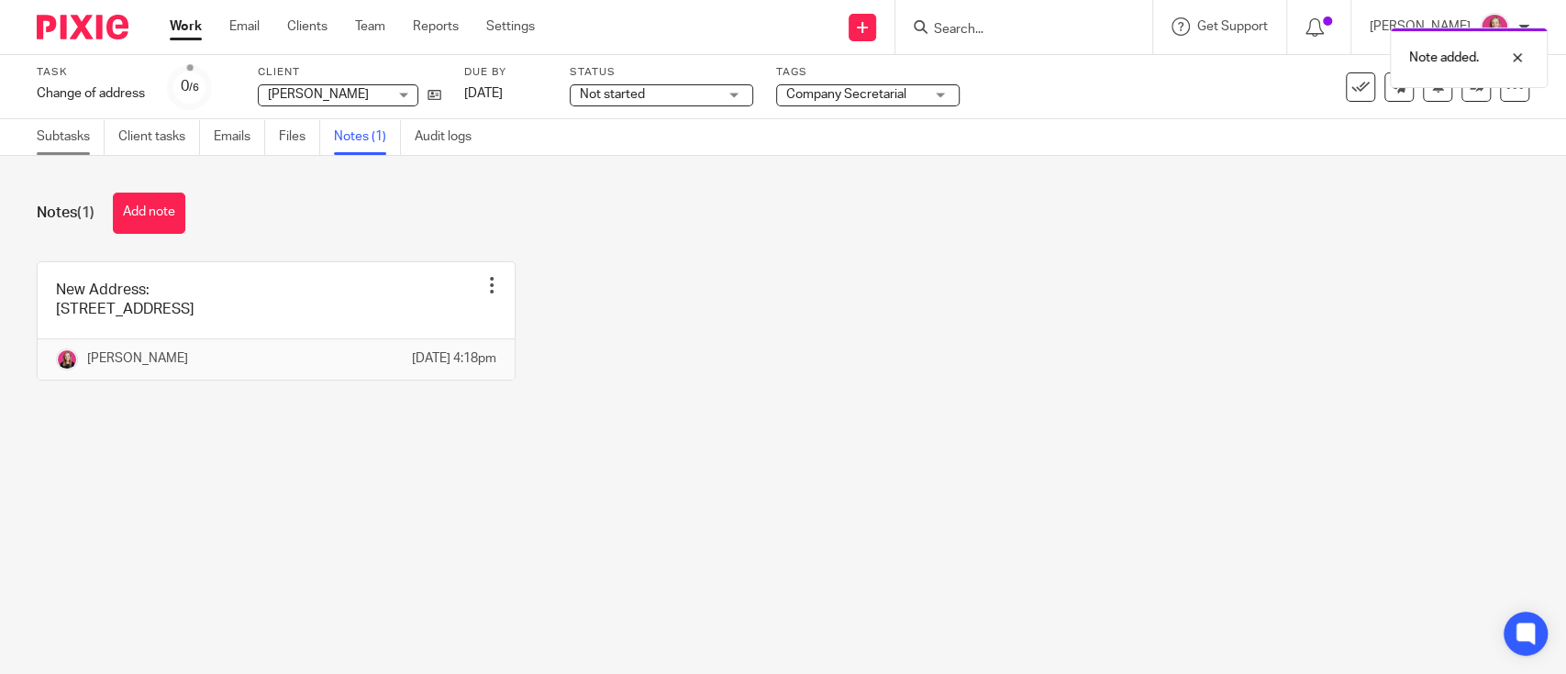
click at [53, 142] on link "Subtasks" at bounding box center [71, 137] width 68 height 36
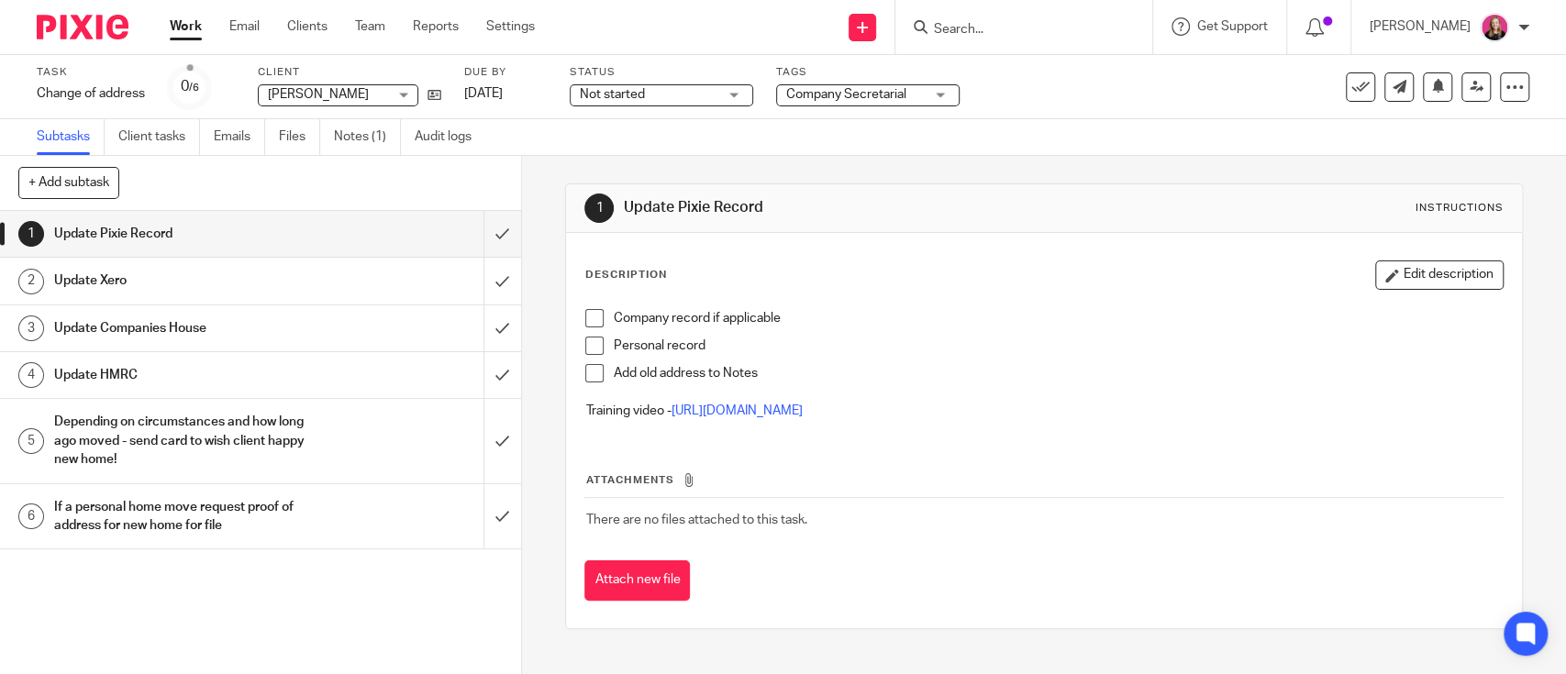
click at [223, 281] on h1 "Update Xero" at bounding box center [191, 281] width 274 height 28
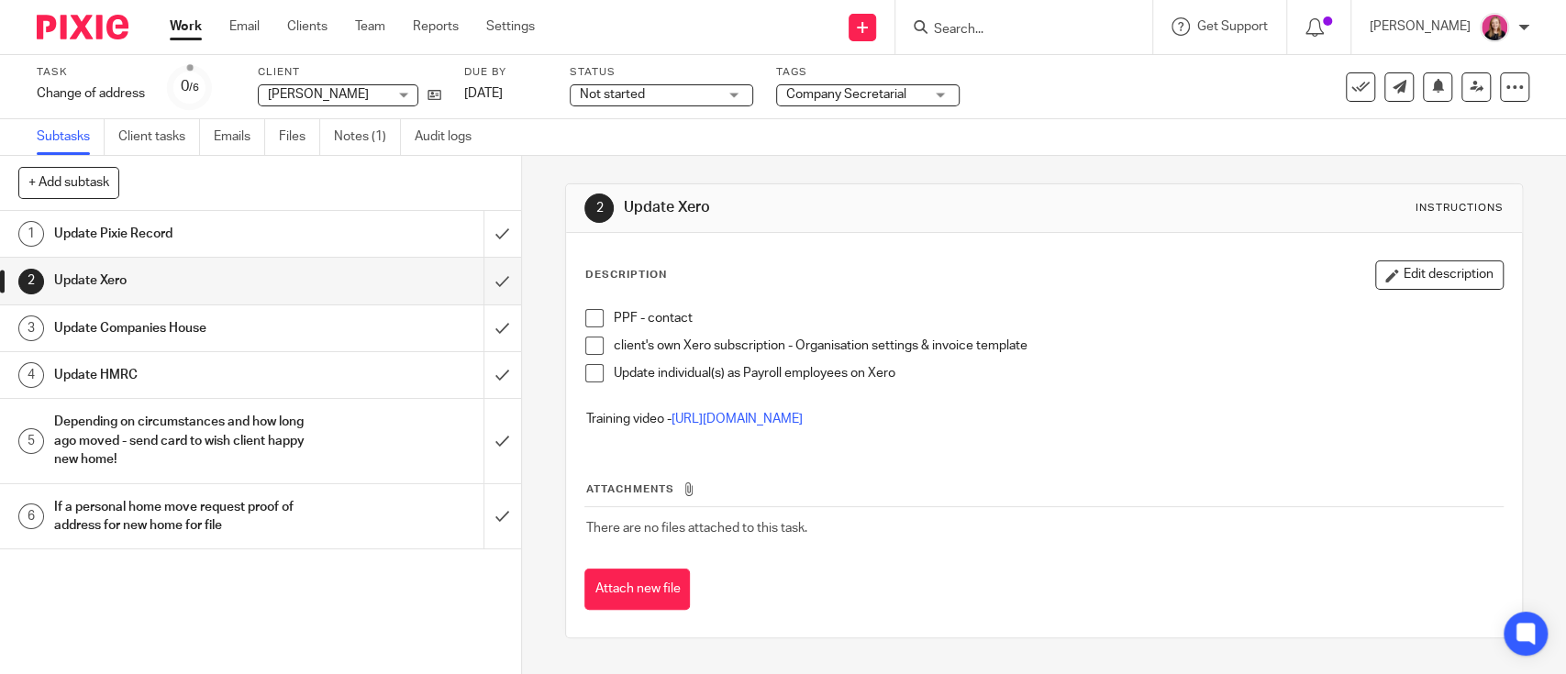
click at [195, 24] on link "Work" at bounding box center [186, 26] width 32 height 18
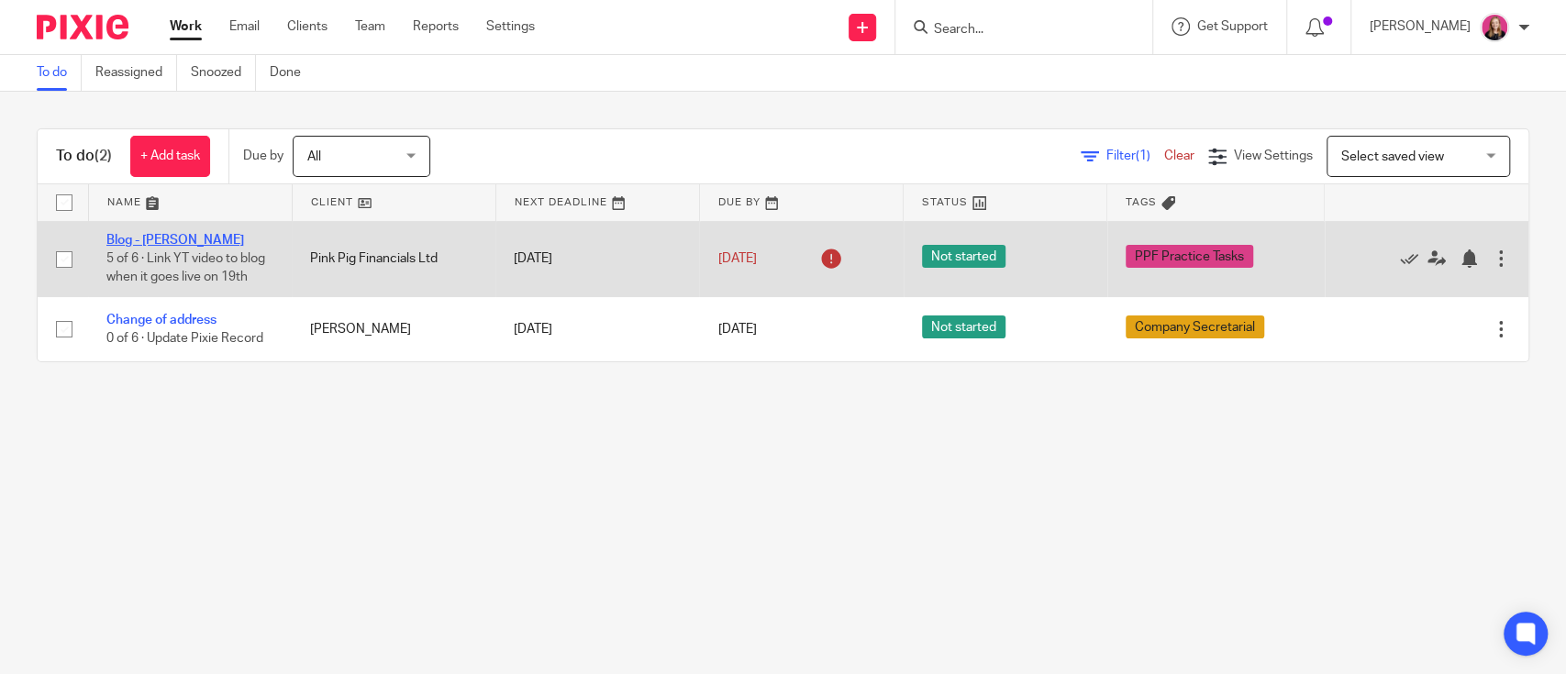
click at [169, 237] on link "Blog - [PERSON_NAME]" at bounding box center [175, 240] width 138 height 13
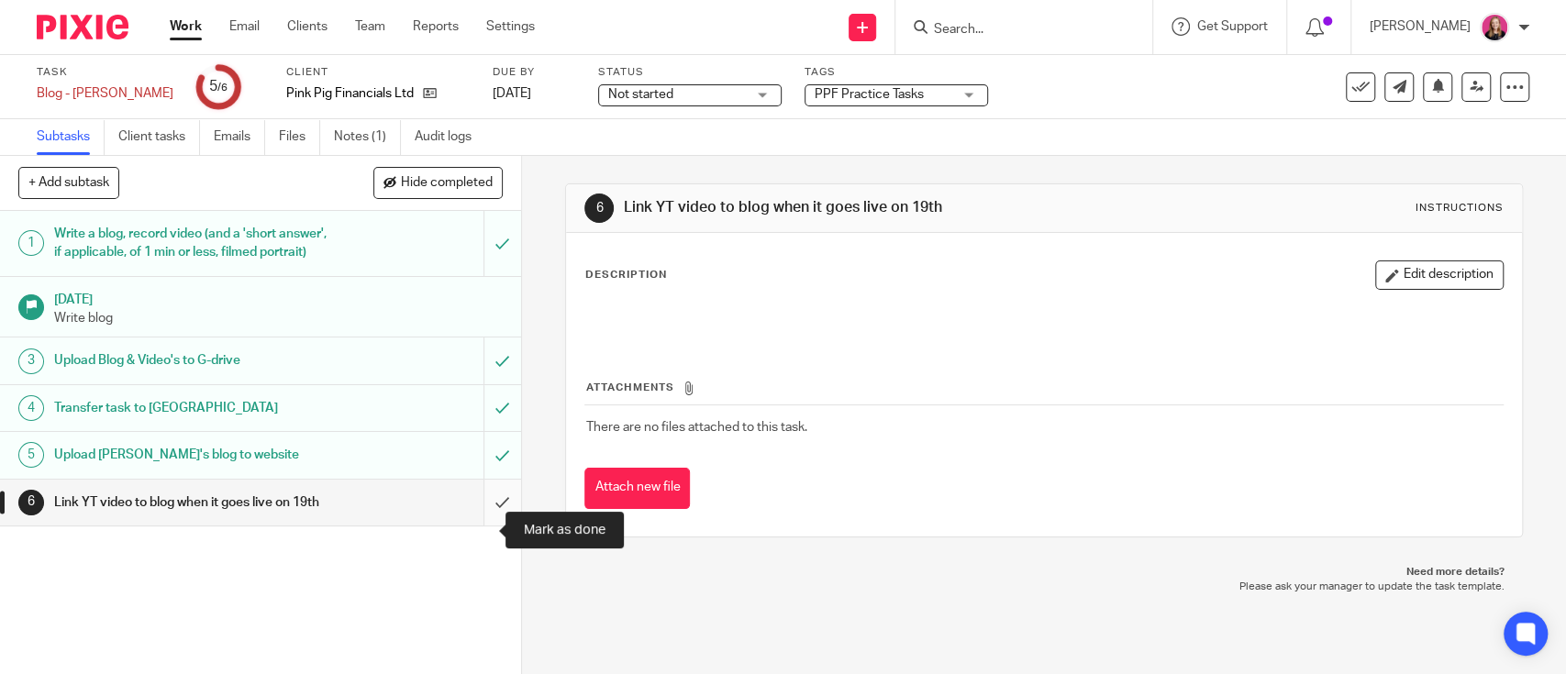
click at [472, 516] on input "submit" at bounding box center [260, 503] width 521 height 46
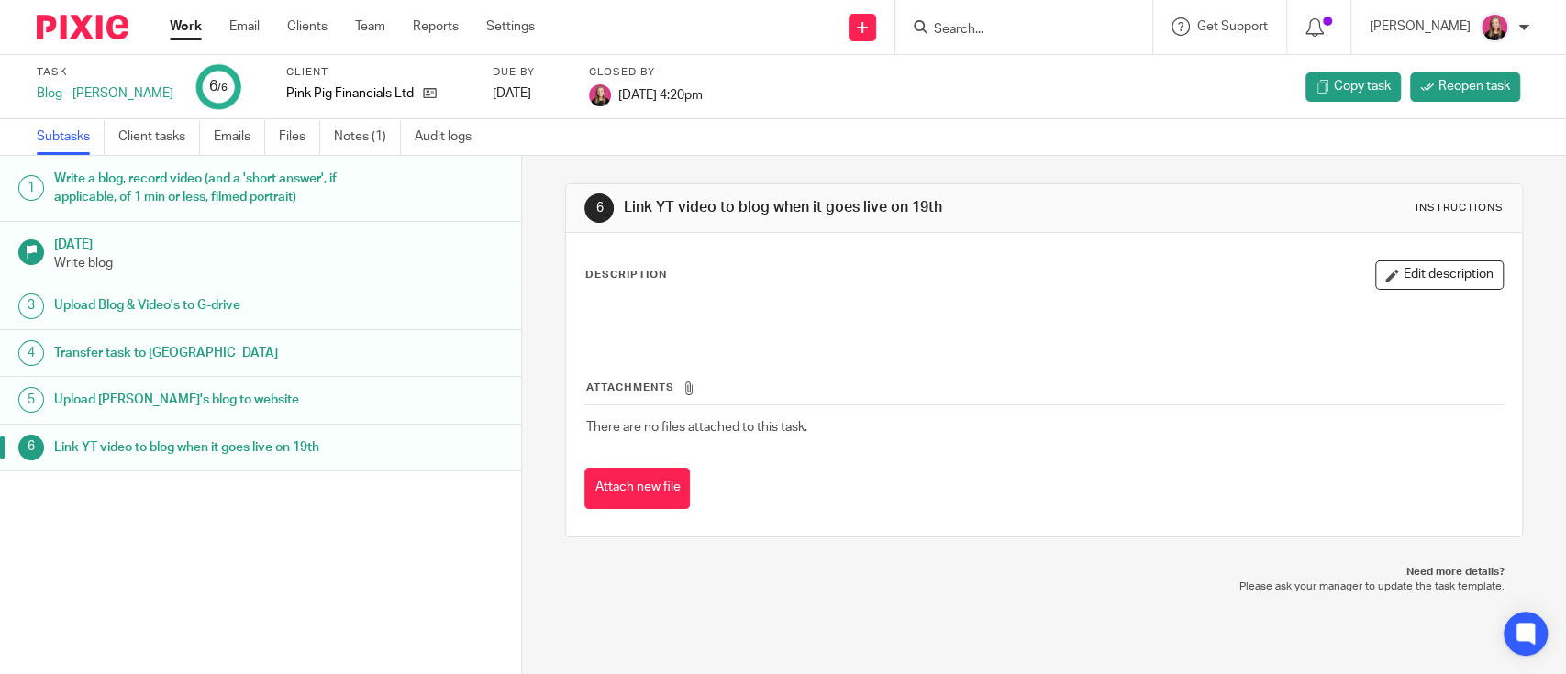
click at [191, 18] on link "Work" at bounding box center [186, 26] width 32 height 18
